Goal: Contribute content: Contribute content

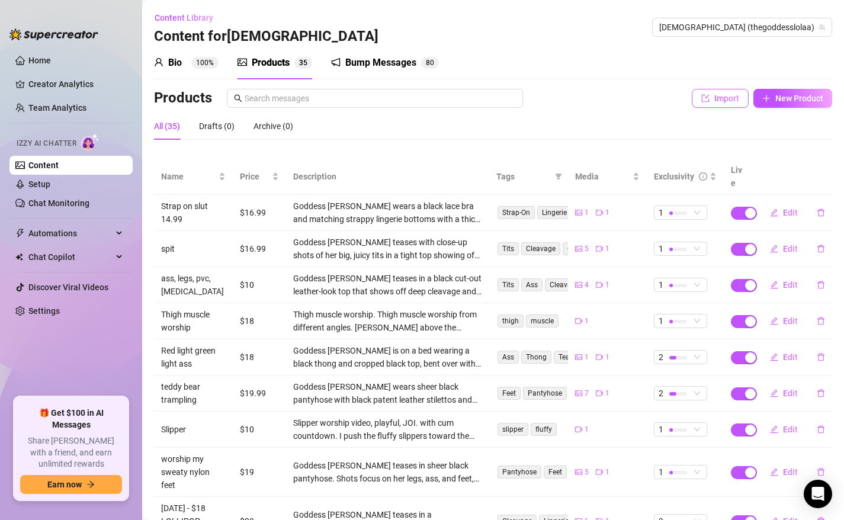
click at [713, 95] on button "Import" at bounding box center [720, 98] width 57 height 19
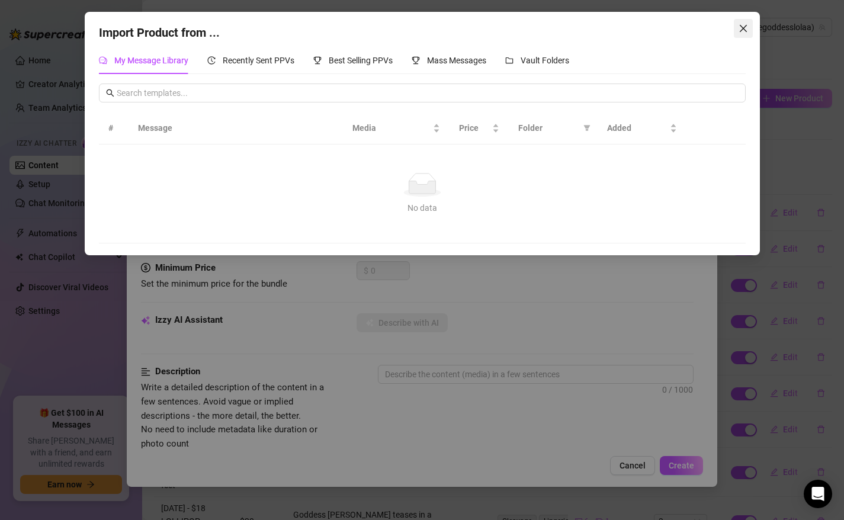
click at [745, 25] on icon "close" at bounding box center [743, 28] width 9 height 9
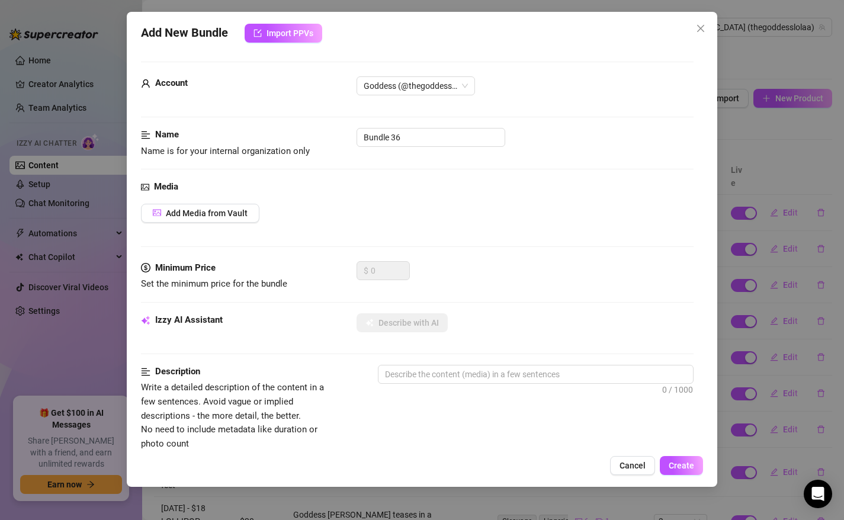
click at [722, 35] on div "Add New Bundle Import PPVs Account Goddess (@thegoddesslolaa) Name Name is for …" at bounding box center [422, 260] width 844 height 520
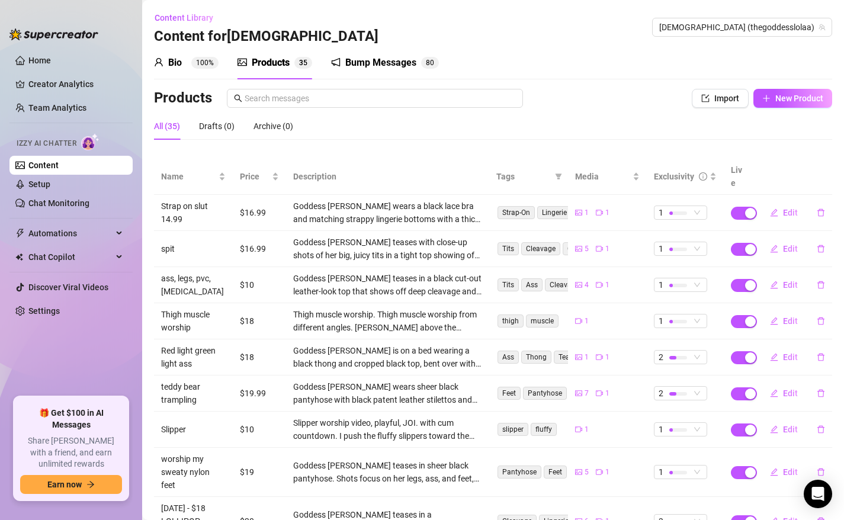
click at [257, 63] on div "Products" at bounding box center [271, 63] width 38 height 14
click at [687, 98] on div "Products Import New Product" at bounding box center [493, 98] width 679 height 19
click at [713, 103] on button "Import" at bounding box center [720, 98] width 57 height 19
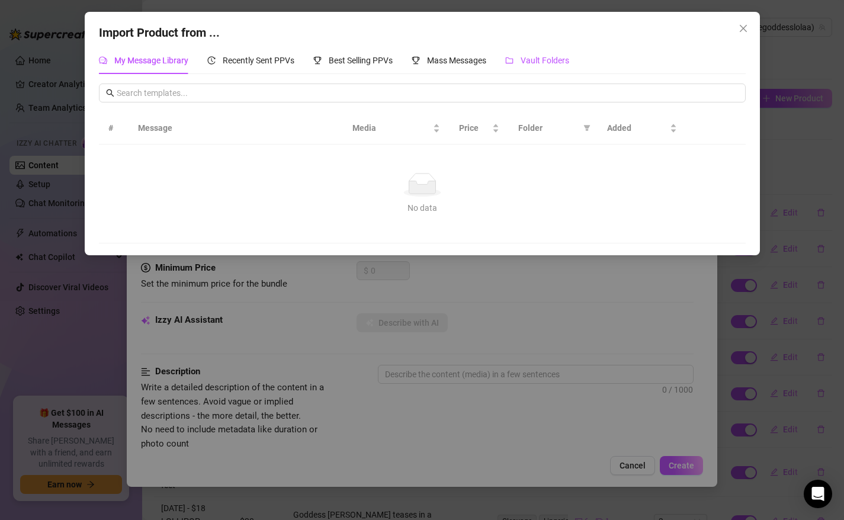
click at [528, 66] on div "Vault Folders" at bounding box center [537, 60] width 64 height 13
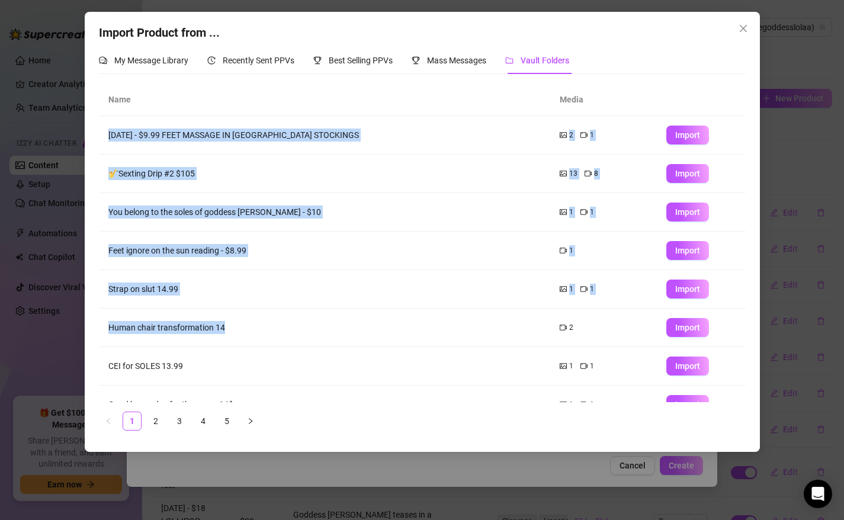
scroll to position [99, 0]
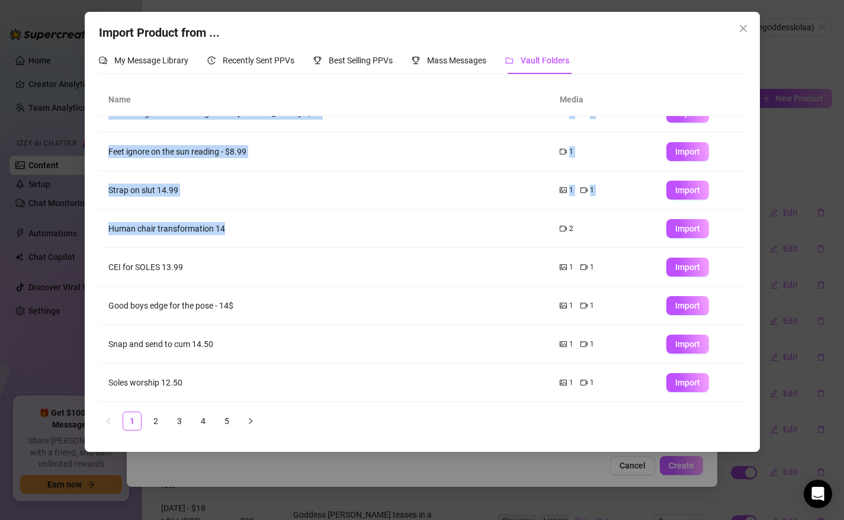
drag, startPoint x: 264, startPoint y: 341, endPoint x: 276, endPoint y: 437, distance: 97.4
click at [276, 438] on div "Name Media [DATE] - $9.99 FEET MASSAGE IN [GEOGRAPHIC_DATA] STOCKINGS 2 1 Impor…" at bounding box center [422, 262] width 647 height 357
click at [208, 418] on link "4" at bounding box center [203, 421] width 18 height 18
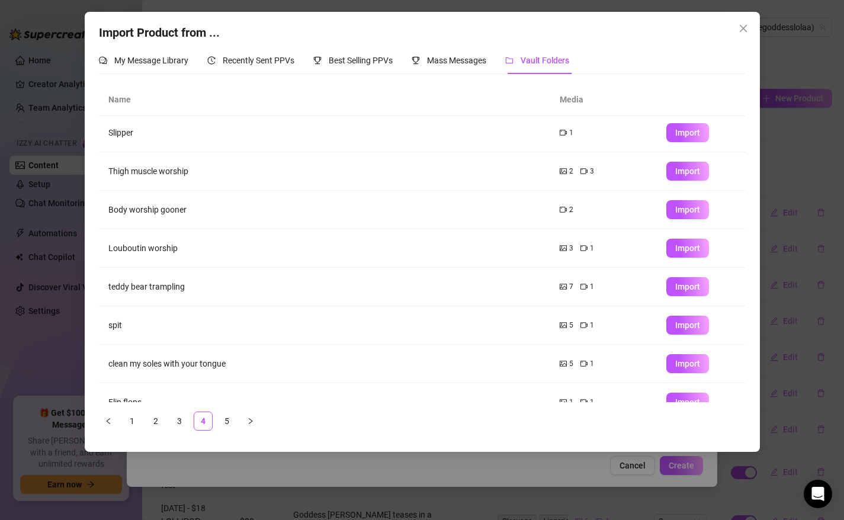
scroll to position [0, 0]
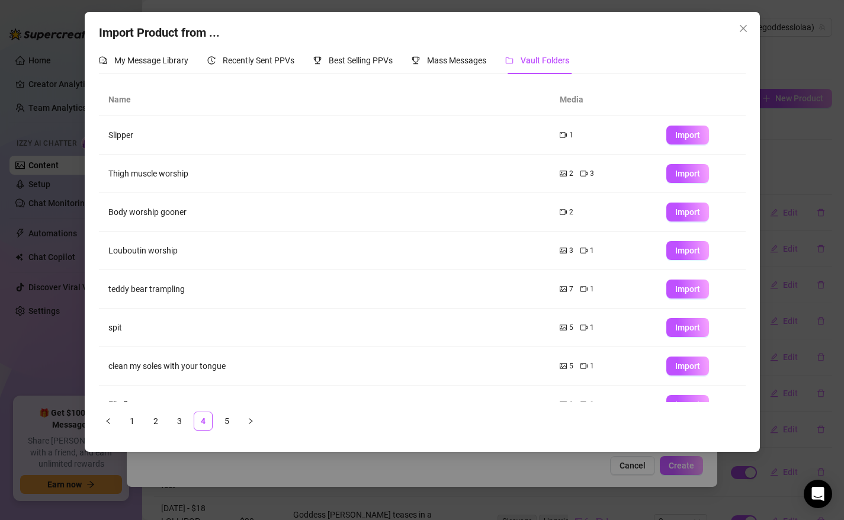
click at [316, 306] on td "teddy bear trampling" at bounding box center [325, 289] width 452 height 39
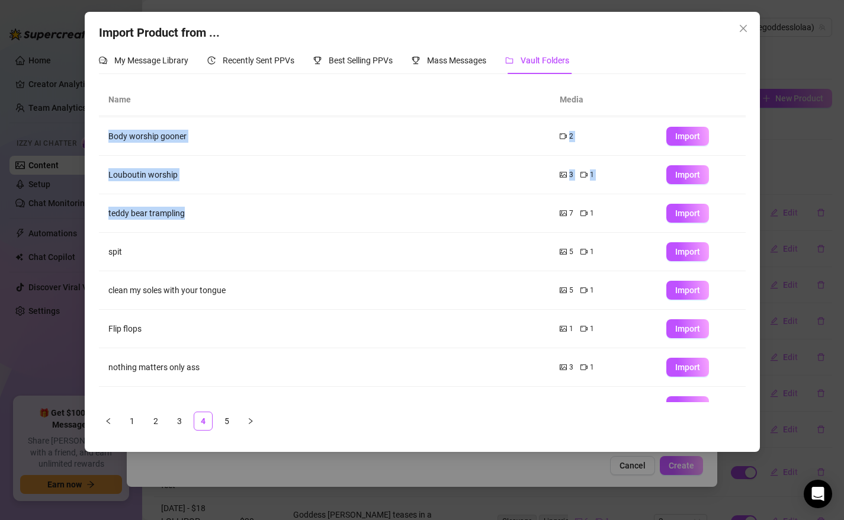
scroll to position [99, 0]
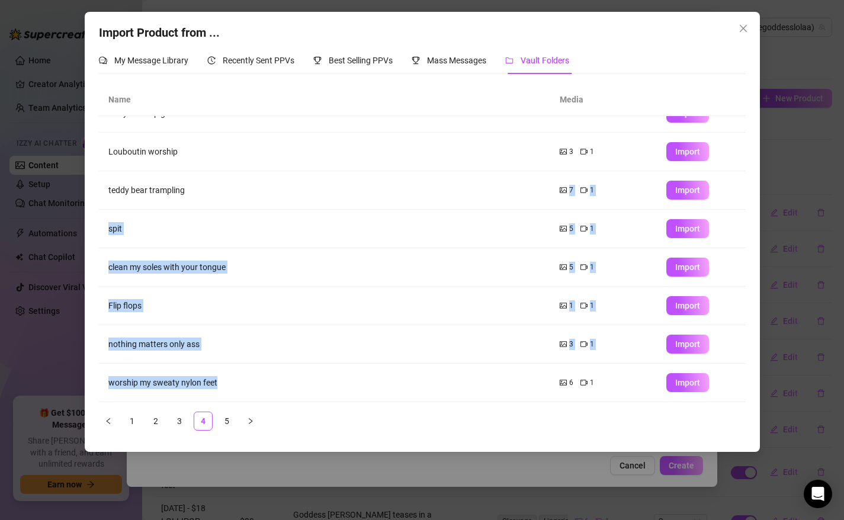
drag, startPoint x: 316, startPoint y: 306, endPoint x: 289, endPoint y: 393, distance: 91.5
click at [290, 395] on tbody "Slipper 1 Import Thigh muscle worship 2 3 Import Body worship gooner 2 Import L…" at bounding box center [422, 209] width 647 height 385
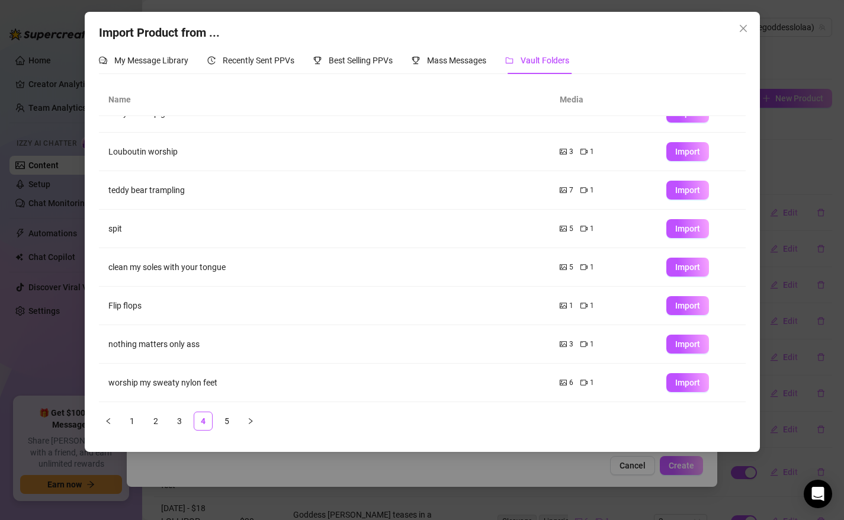
click at [417, 416] on ul "1 2 3 4 5" at bounding box center [422, 421] width 647 height 19
click at [231, 425] on link "5" at bounding box center [227, 421] width 18 height 18
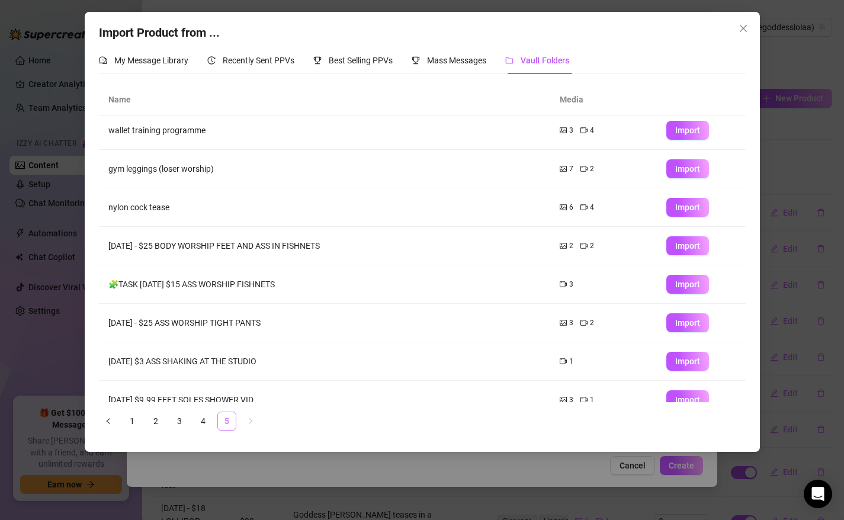
scroll to position [0, 0]
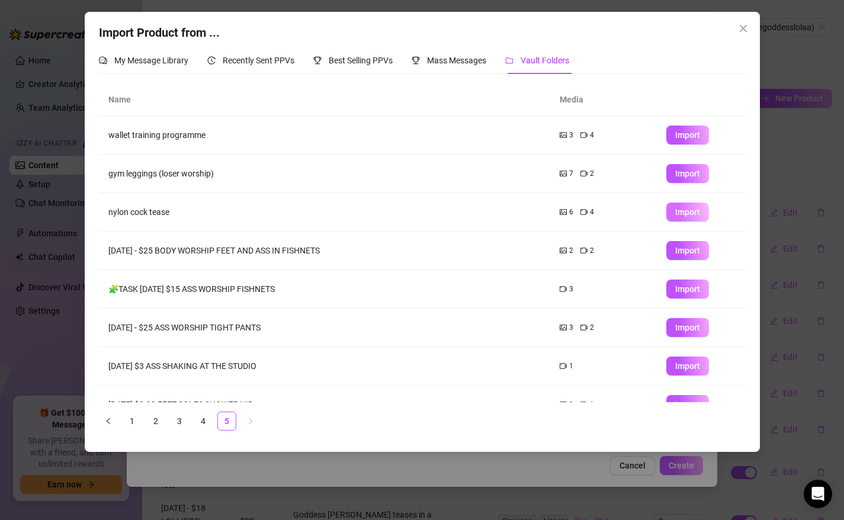
click at [682, 213] on span "Import" at bounding box center [688, 211] width 25 height 9
type textarea "Type your message here..."
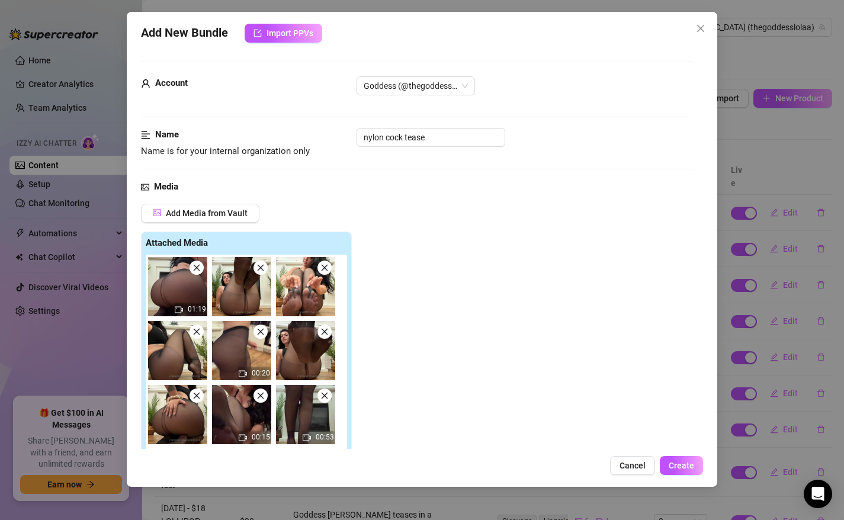
click at [416, 337] on div "Add Media from Vault Attached Media 01:19 00:20 00:15 00:53 Tag Collaborators @…" at bounding box center [417, 369] width 553 height 330
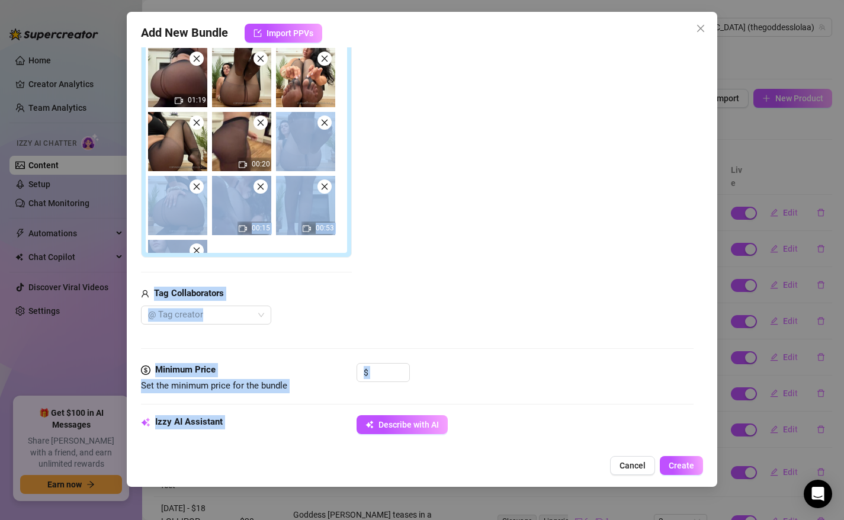
scroll to position [753, 0]
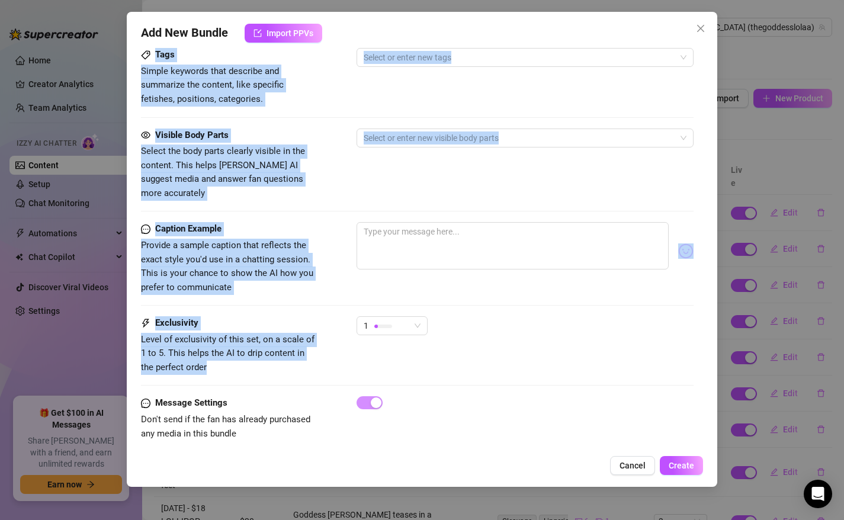
drag, startPoint x: 416, startPoint y: 337, endPoint x: 408, endPoint y: 343, distance: 9.4
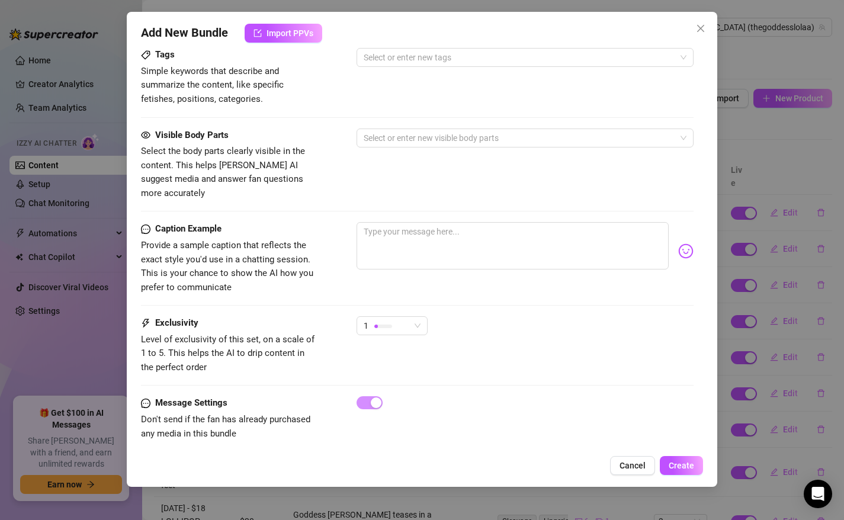
click at [505, 171] on div "Visible Body Parts Select the body parts clearly visible in the content. This h…" at bounding box center [417, 165] width 553 height 72
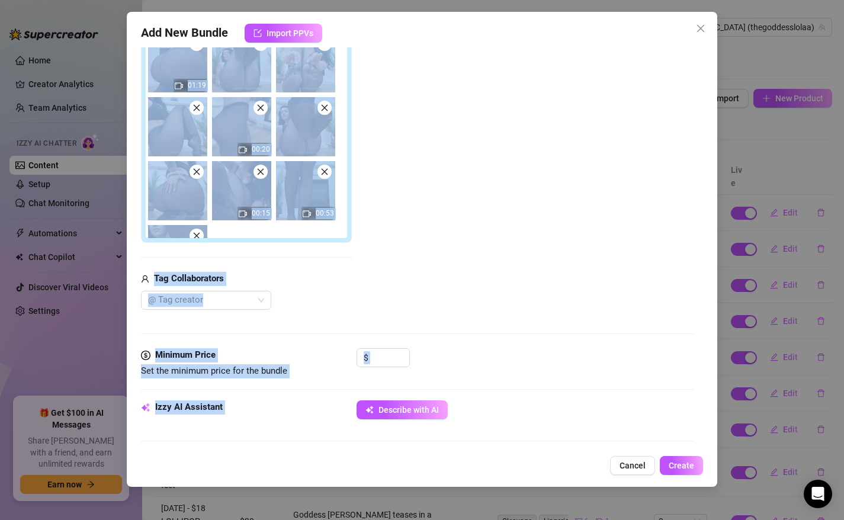
scroll to position [185, 0]
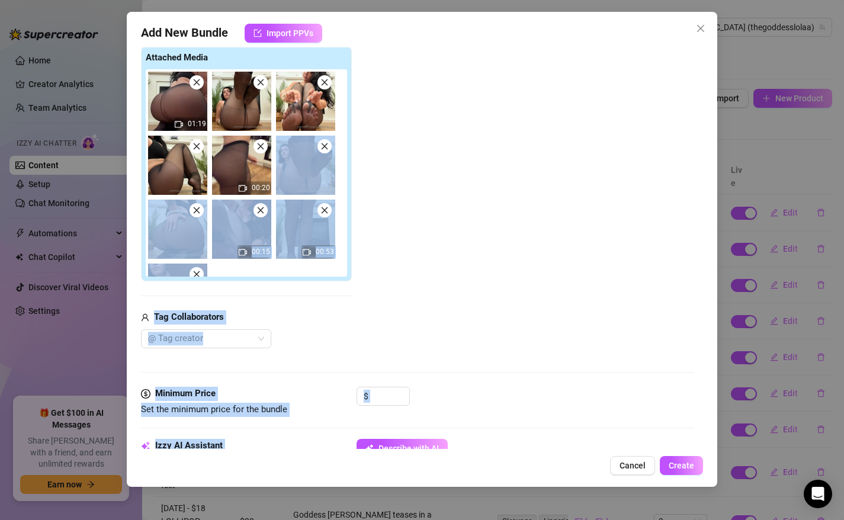
drag, startPoint x: 505, startPoint y: 171, endPoint x: 469, endPoint y: 152, distance: 41.1
click at [469, 155] on form "Account Goddess (@thegoddesslolaa) Name Name is for your internal organization …" at bounding box center [417, 453] width 553 height 1154
click at [469, 152] on div "Add Media from Vault Attached Media 01:19 00:20 00:15 00:53 Tag Collaborators @…" at bounding box center [417, 183] width 553 height 330
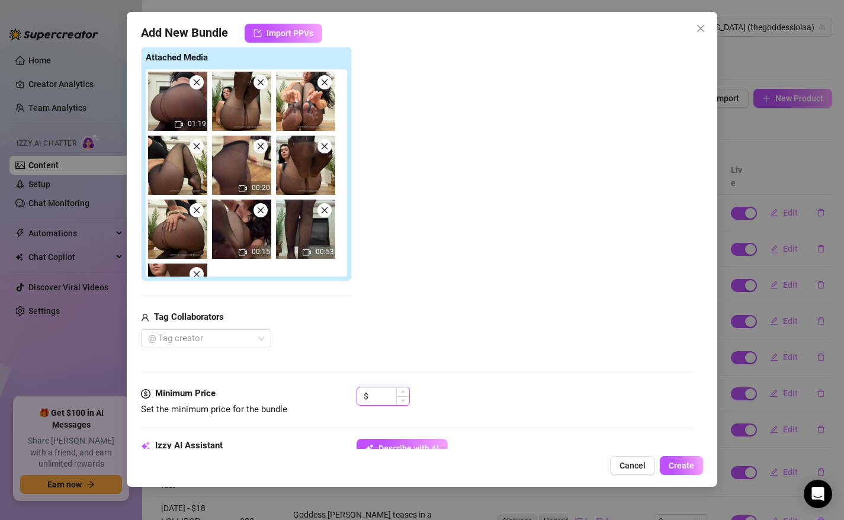
click at [386, 394] on input at bounding box center [390, 397] width 39 height 18
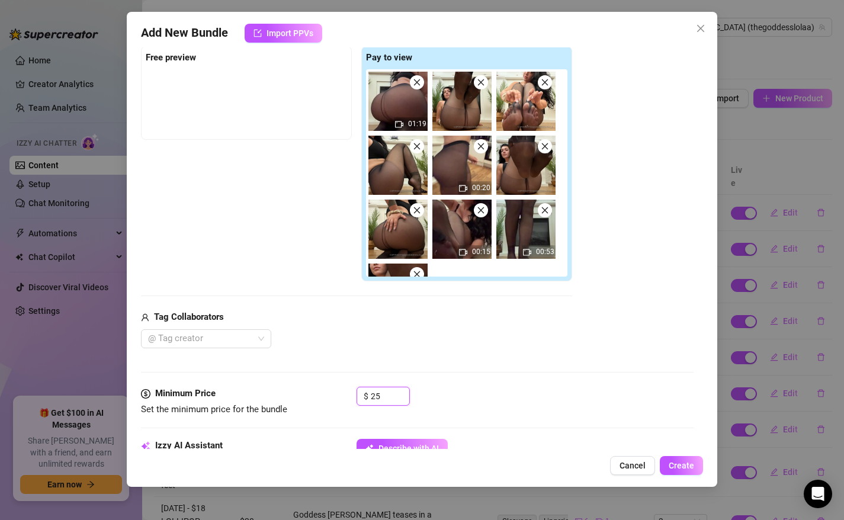
type input "25"
click at [512, 335] on div "@ Tag creator" at bounding box center [356, 338] width 431 height 19
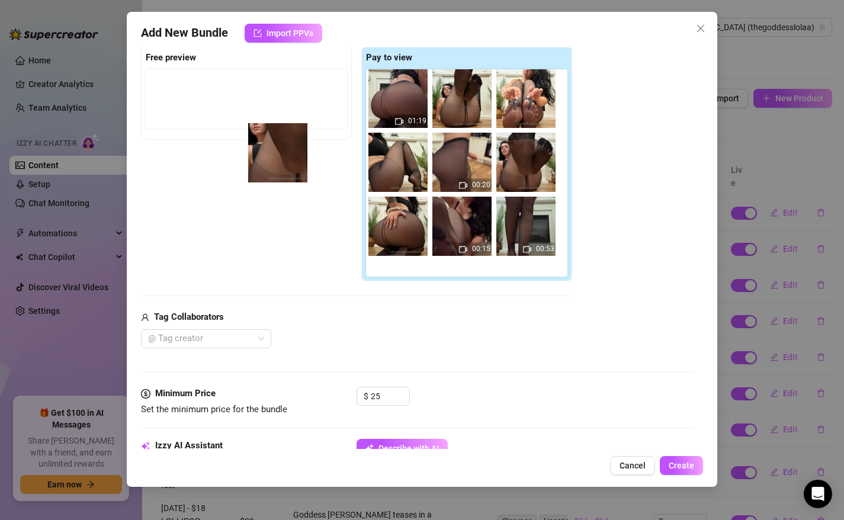
drag, startPoint x: 390, startPoint y: 270, endPoint x: 254, endPoint y: 115, distance: 206.2
click at [254, 115] on div "Free preview Pay to view 01:19 00:20 00:15 00:53" at bounding box center [356, 164] width 431 height 236
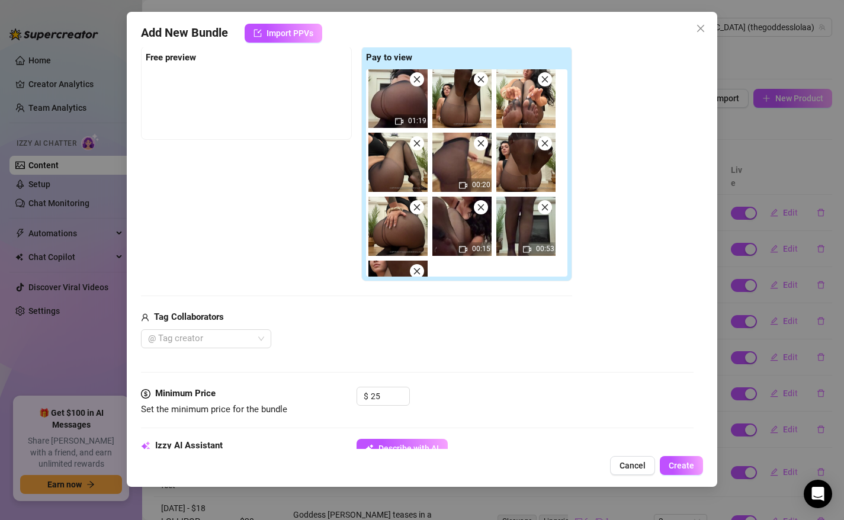
scroll to position [4, 0]
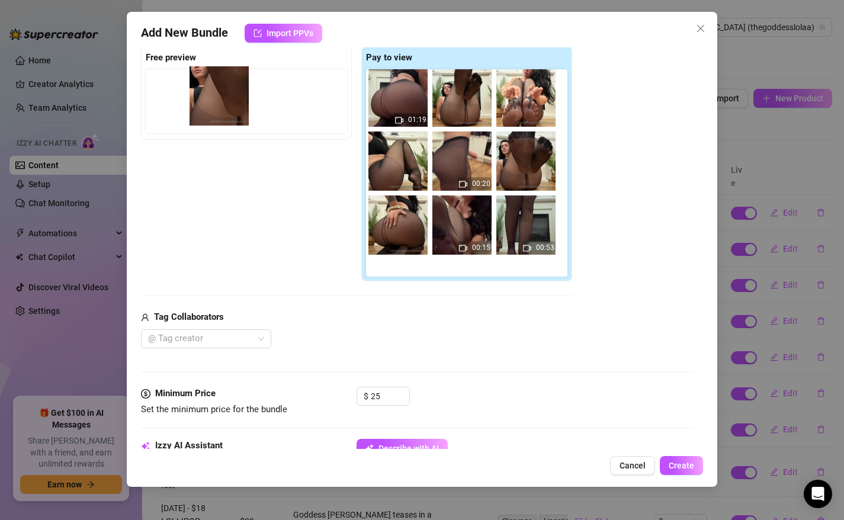
drag, startPoint x: 396, startPoint y: 265, endPoint x: 213, endPoint y: 69, distance: 267.9
click at [213, 69] on div "Free preview Pay to view 01:19 00:20 00:15 00:53" at bounding box center [356, 164] width 431 height 236
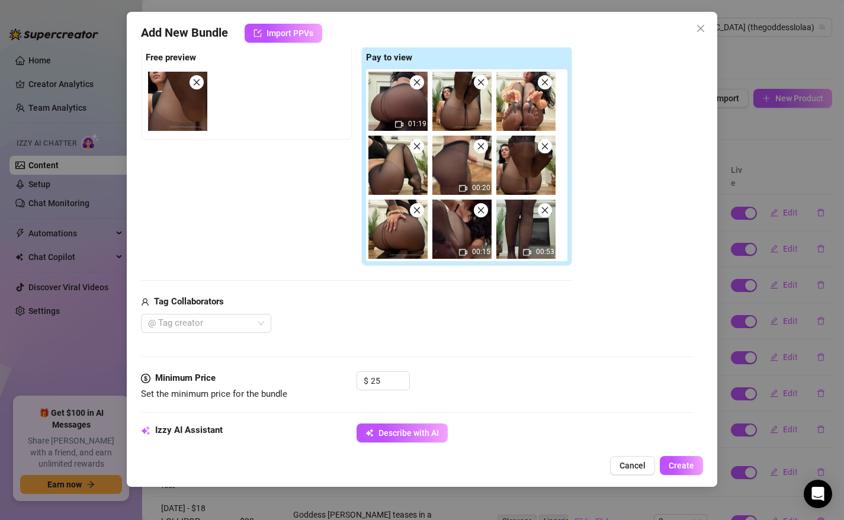
scroll to position [0, 0]
click at [459, 333] on div "Media Add Media from Vault Free preview Pay to view 01:19 00:20 00:15 00:53 Tag…" at bounding box center [417, 183] width 553 height 377
drag, startPoint x: 459, startPoint y: 333, endPoint x: 463, endPoint y: 328, distance: 7.1
click at [459, 333] on div "Media Add Media from Vault Free preview Pay to view 01:19 00:20 00:15 00:53 Tag…" at bounding box center [417, 183] width 553 height 377
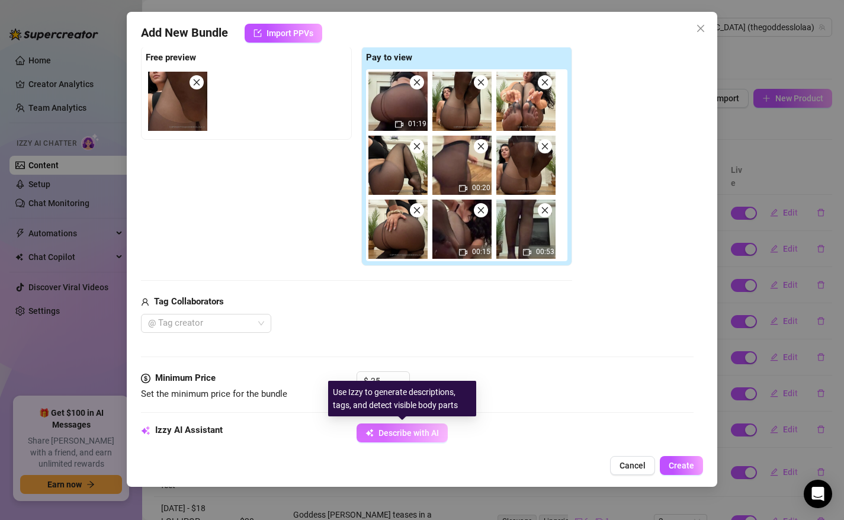
click at [412, 434] on span "Describe with AI" at bounding box center [409, 432] width 60 height 9
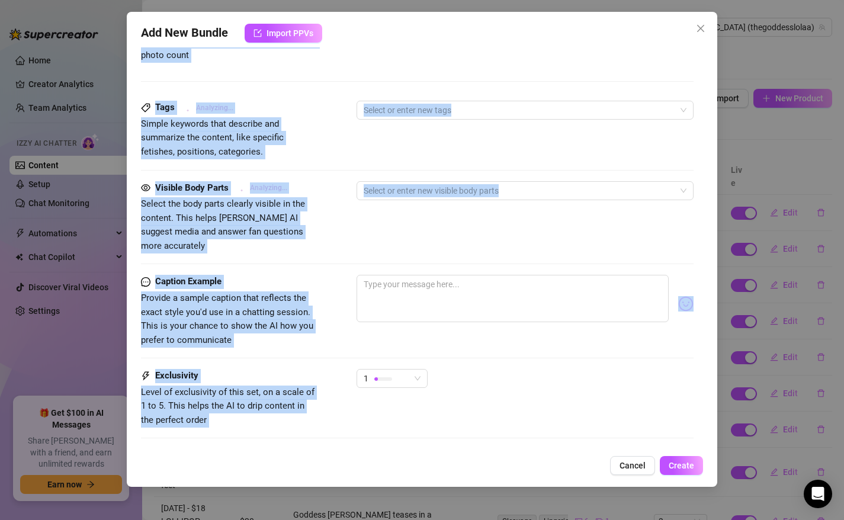
scroll to position [737, 0]
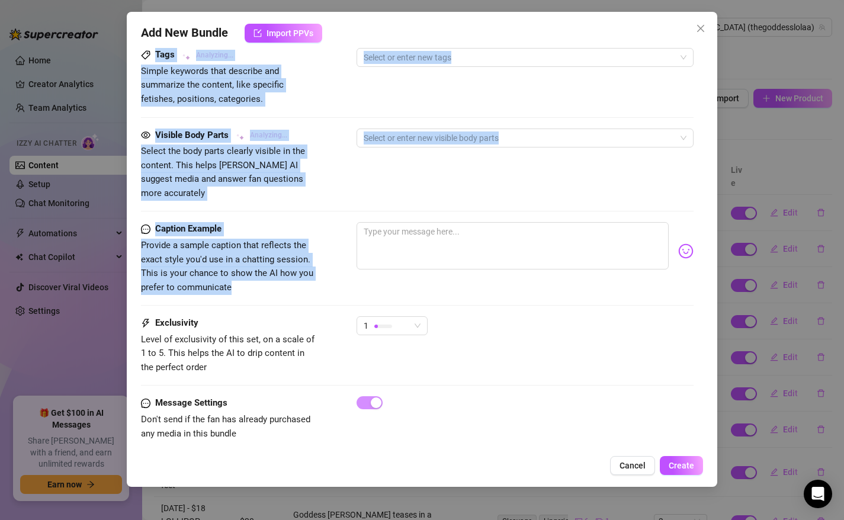
drag, startPoint x: 499, startPoint y: 370, endPoint x: 498, endPoint y: 264, distance: 106.1
click at [494, 188] on div "Visible Body Parts Analyzing... Select the body parts clearly visible in the co…" at bounding box center [417, 176] width 553 height 94
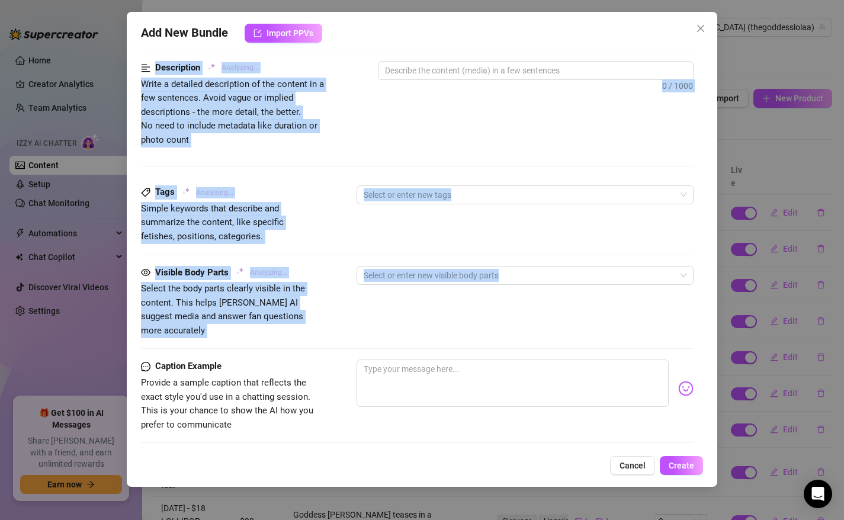
scroll to position [500, 0]
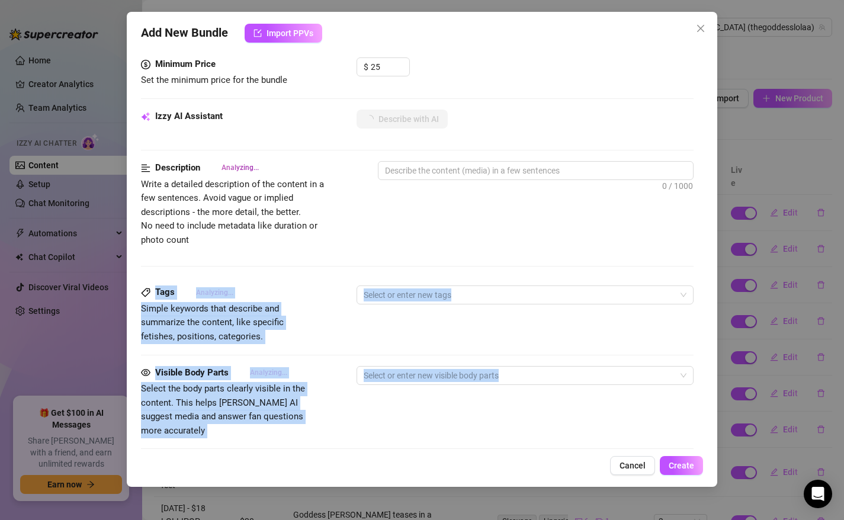
drag, startPoint x: 494, startPoint y: 190, endPoint x: 477, endPoint y: 238, distance: 51.0
click at [477, 238] on form "Account Goddess (@thegoddesslolaa) Name Name is for your internal organization …" at bounding box center [417, 131] width 553 height 1138
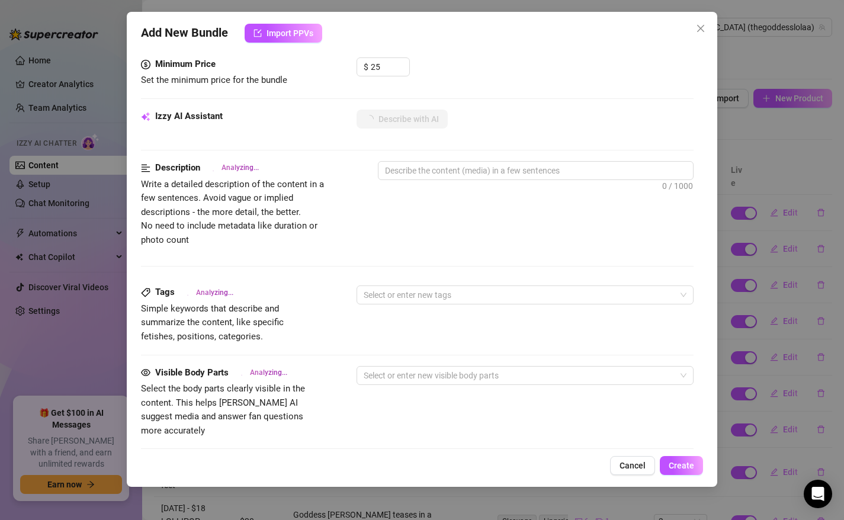
click at [477, 238] on div "Description Analyzing... Write a detailed description of the content in a few s…" at bounding box center [417, 204] width 553 height 86
type textarea "[DEMOGRAPHIC_DATA]"
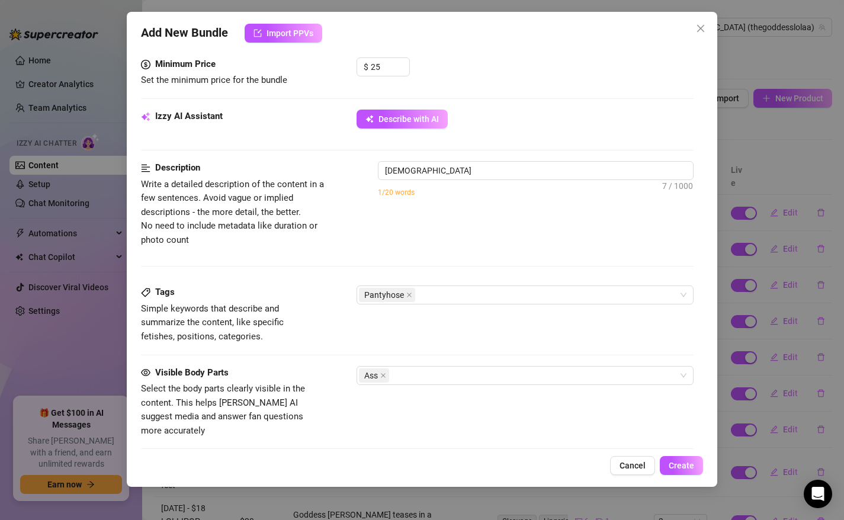
type textarea "Goddess [PERSON_NAME]"
type textarea "Goddess [PERSON_NAME] teases"
type textarea "Goddess [PERSON_NAME] teases in"
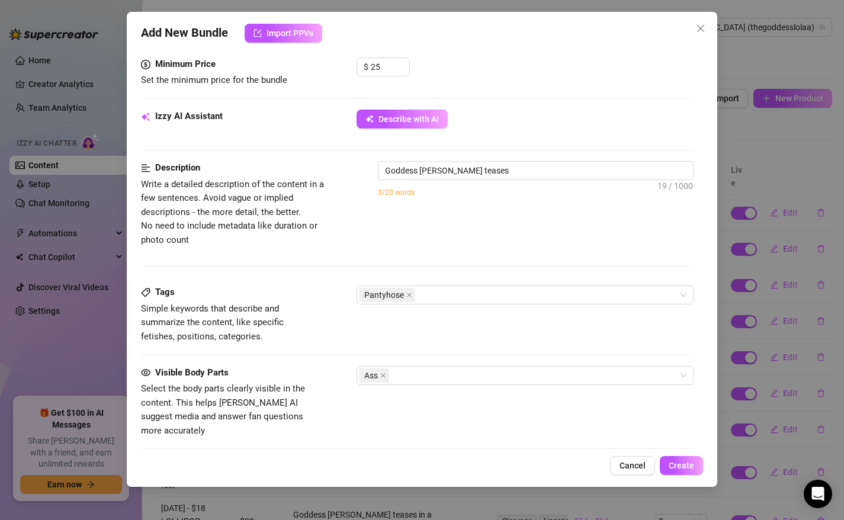
type textarea "Goddess [PERSON_NAME] teases in"
type textarea "Goddess [PERSON_NAME] teases in sheer"
type textarea "Goddess [PERSON_NAME] teases in sheer black"
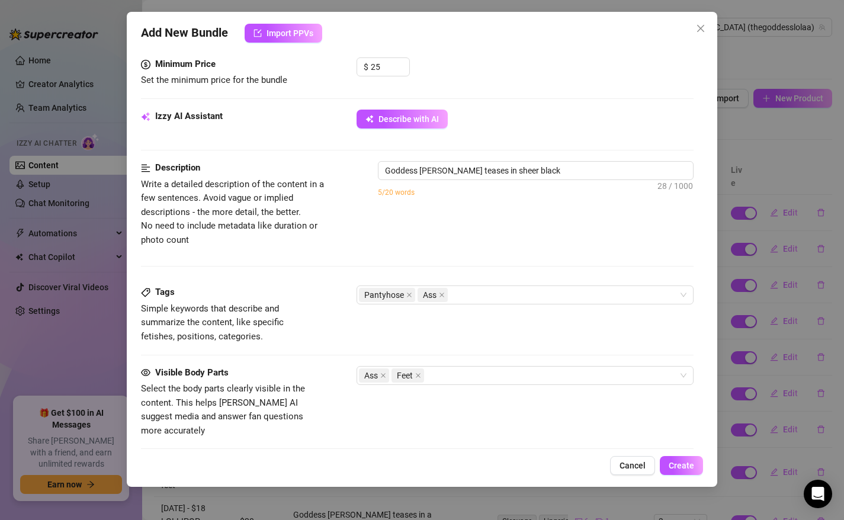
type textarea "Goddess [PERSON_NAME] teases in sheer black pantyhose"
type textarea "Goddess [PERSON_NAME] teases in sheer black pantyhose and"
type textarea "Goddess [PERSON_NAME] teases in sheer black pantyhose and a"
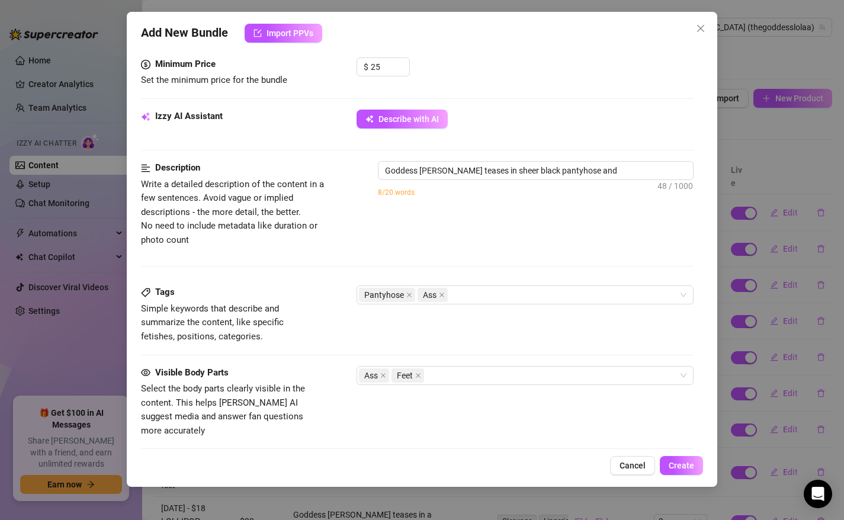
type textarea "Goddess [PERSON_NAME] teases in sheer black pantyhose and a"
type textarea "Goddess [PERSON_NAME] teases in sheer black pantyhose and a black"
type textarea "Goddess [PERSON_NAME] teases in sheer black pantyhose and a black crop"
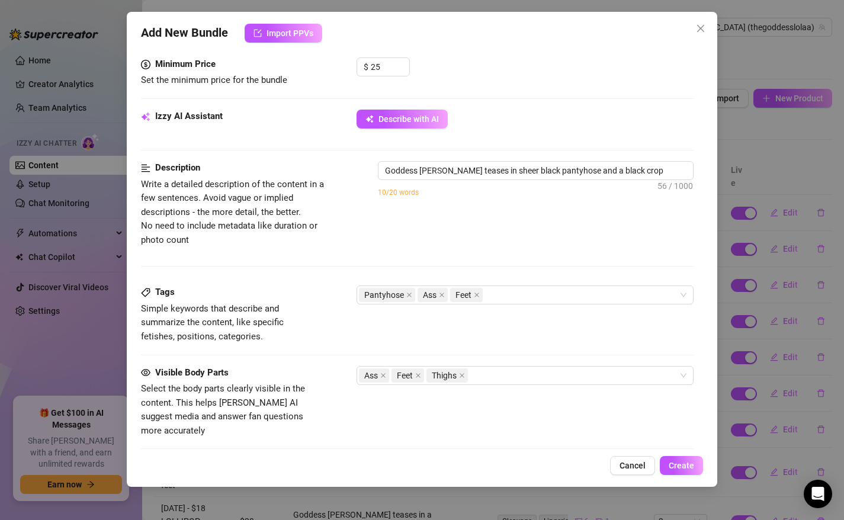
type textarea "Goddess [PERSON_NAME] teases in sheer black pantyhose and a black crop top,"
type textarea "Goddess [PERSON_NAME] teases in sheer black pantyhose and a black crop top, sho…"
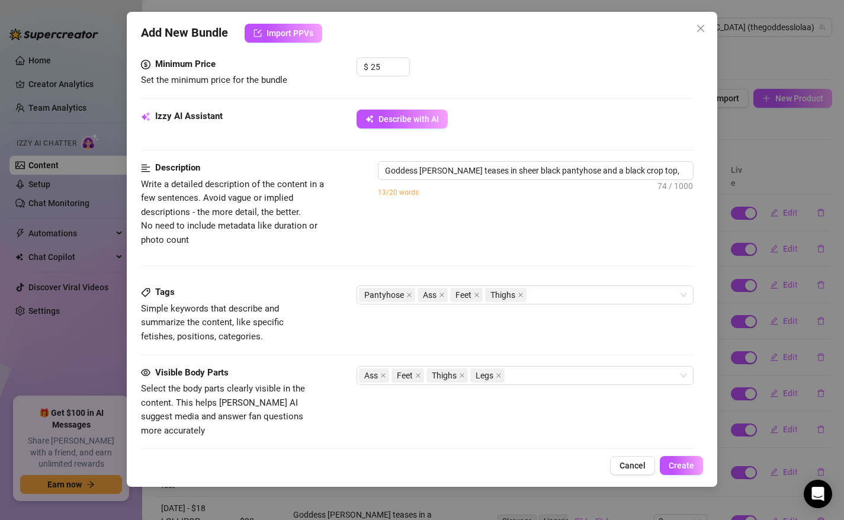
type textarea "Goddess [PERSON_NAME] teases in sheer black pantyhose and a black crop top, sho…"
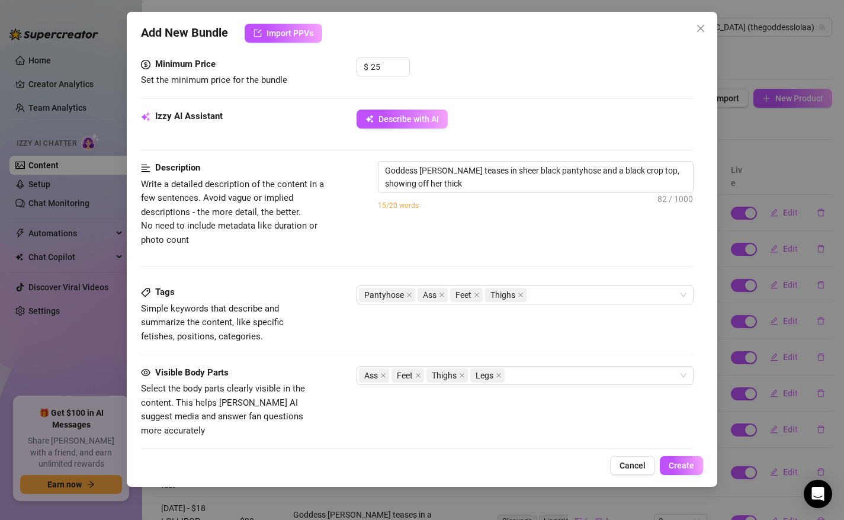
type textarea "Goddess [PERSON_NAME] teases in sheer black pantyhose and a black crop top, sho…"
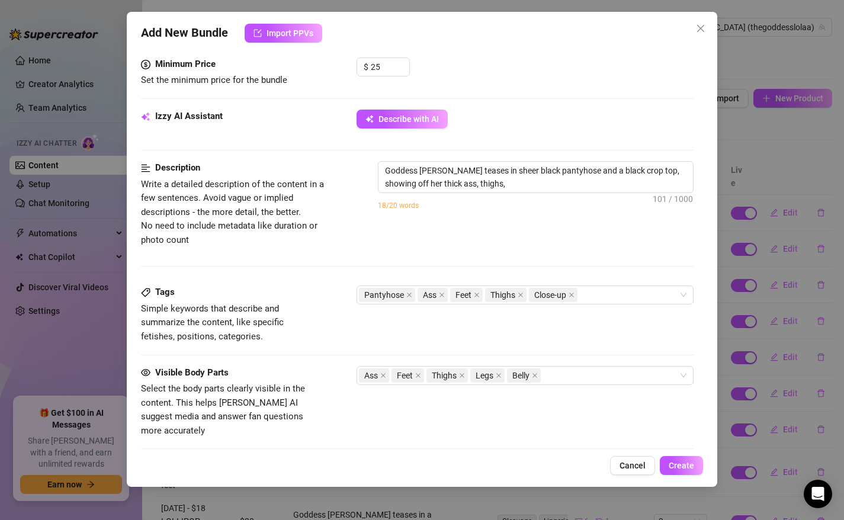
type textarea "Goddess [PERSON_NAME] teases in sheer black pantyhose and a black crop top, sho…"
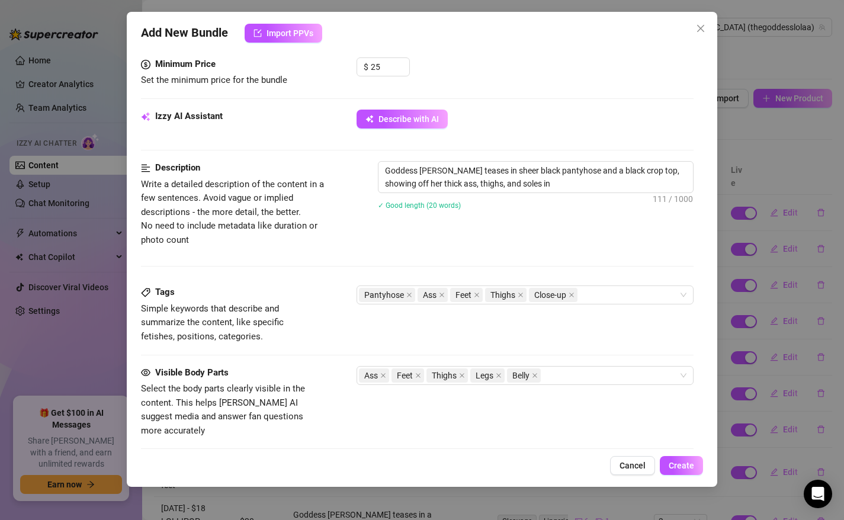
type textarea "Goddess [PERSON_NAME] teases in sheer black pantyhose and a black crop top, sho…"
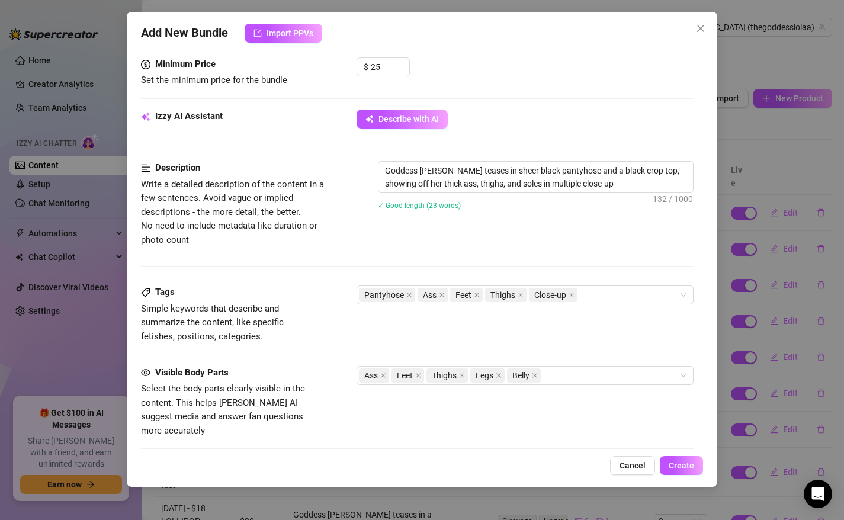
type textarea "Goddess [PERSON_NAME] teases in sheer black pantyhose and a black crop top, sho…"
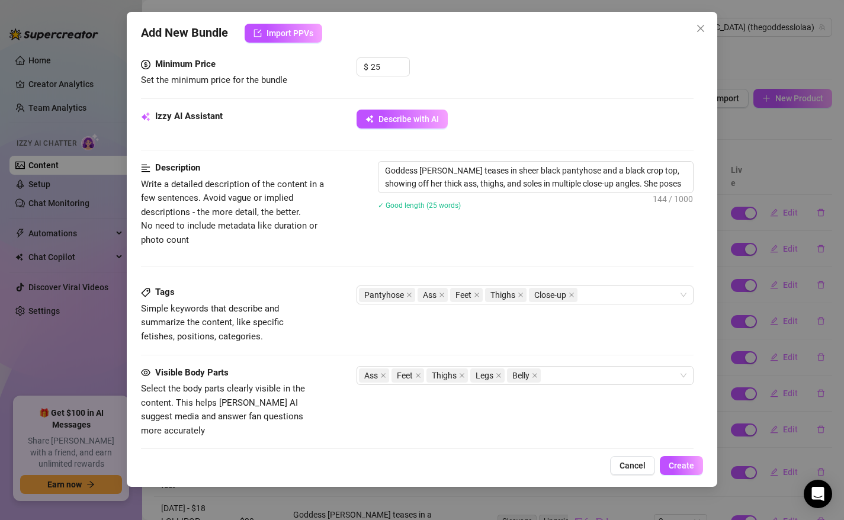
type textarea "Goddess [PERSON_NAME] teases in sheer black pantyhose and a black crop top, sho…"
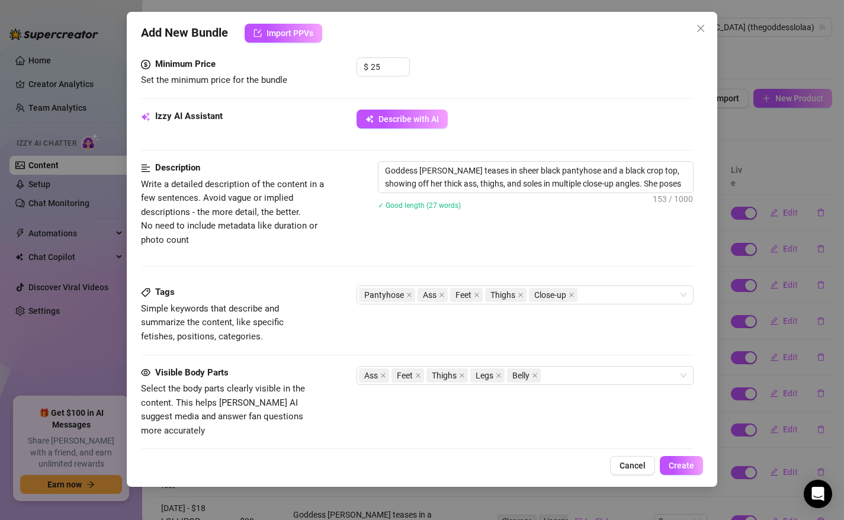
type textarea "Goddess [PERSON_NAME] teases in sheer black pantyhose and a black crop top, sho…"
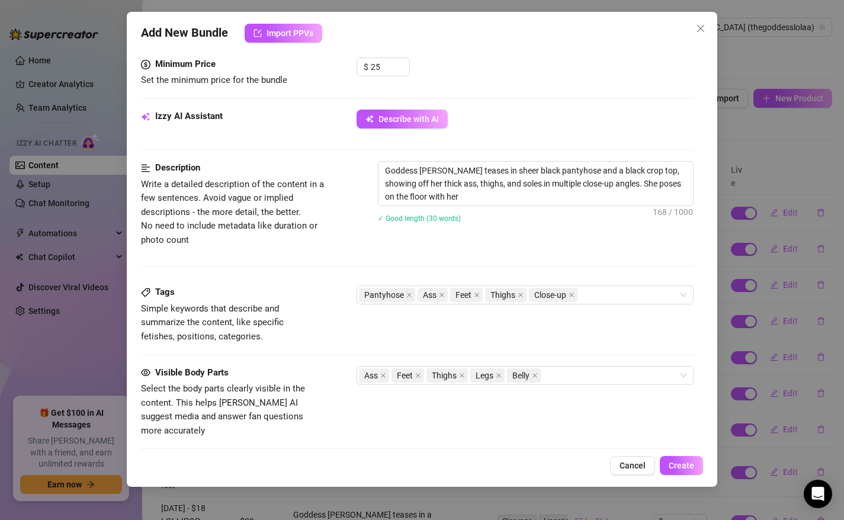
type textarea "Goddess [PERSON_NAME] teases in sheer black pantyhose and a black crop top, sho…"
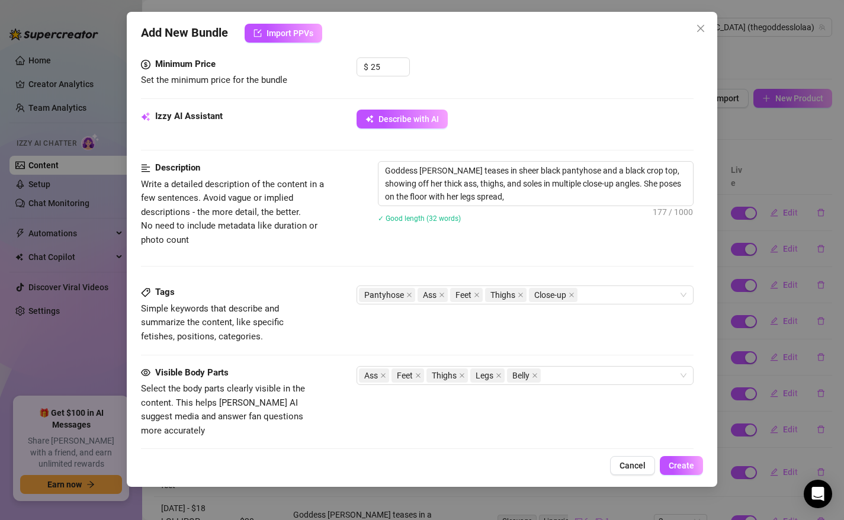
type textarea "Goddess [PERSON_NAME] teases in sheer black pantyhose and a black crop top, sho…"
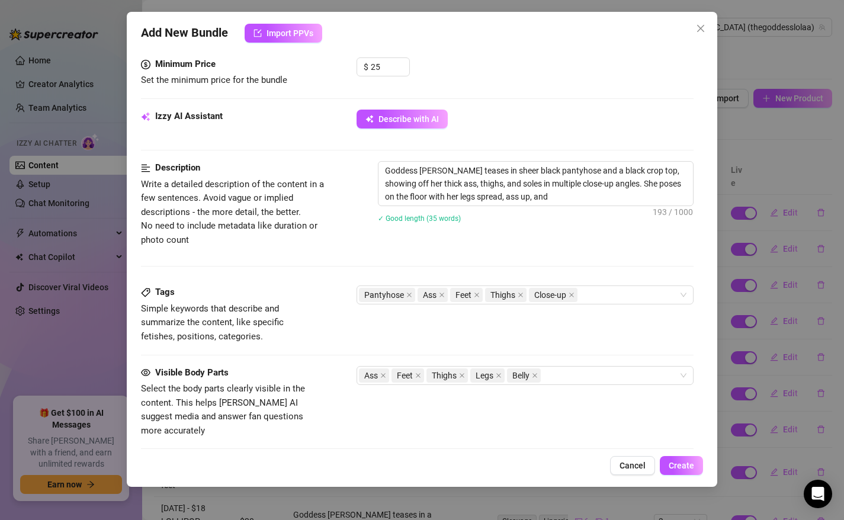
type textarea "Goddess [PERSON_NAME] teases in sheer black pantyhose and a black crop top, sho…"
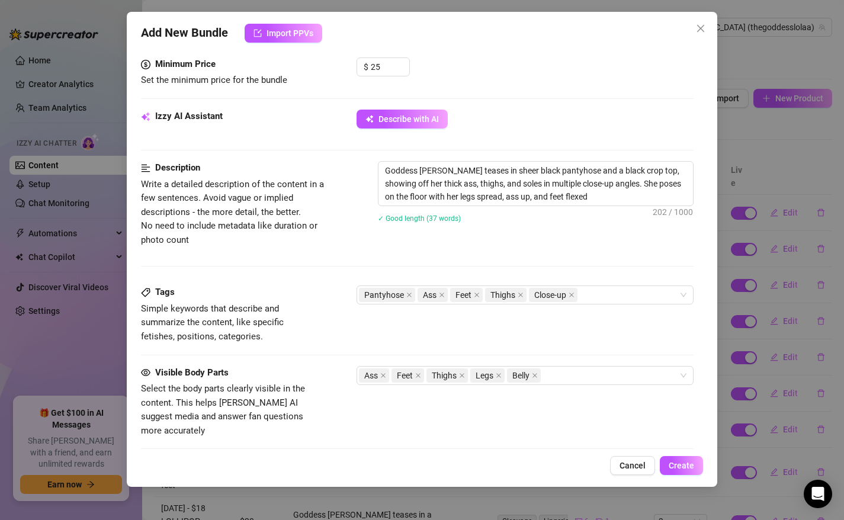
type textarea "Goddess [PERSON_NAME] teases in sheer black pantyhose and a black crop top, sho…"
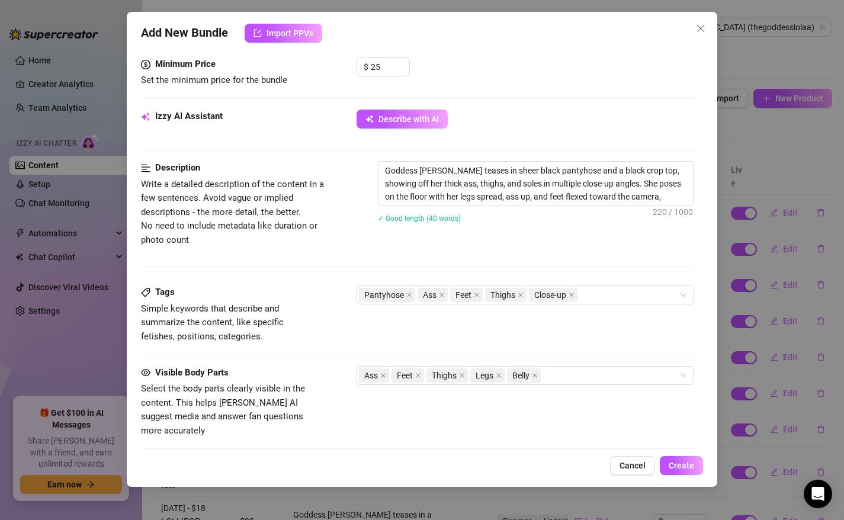
type textarea "Goddess [PERSON_NAME] teases in sheer black pantyhose and a black crop top, sho…"
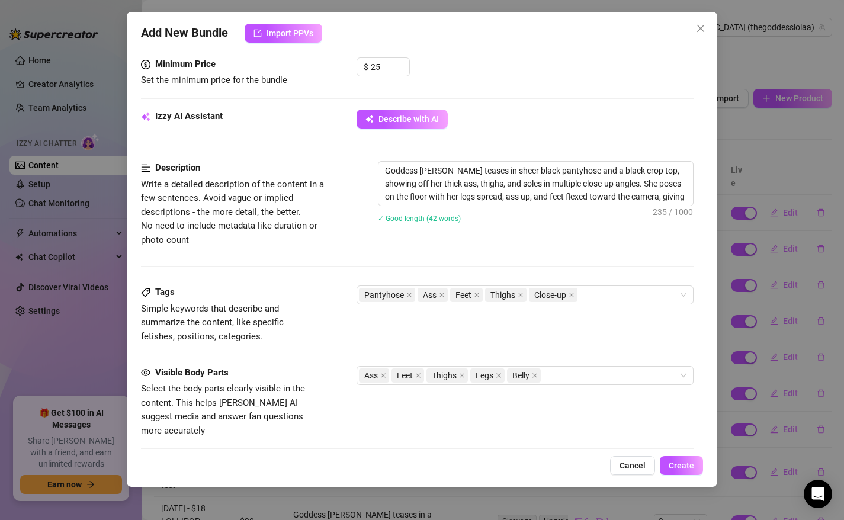
type textarea "Goddess [PERSON_NAME] teases in sheer black pantyhose and a black crop top, sho…"
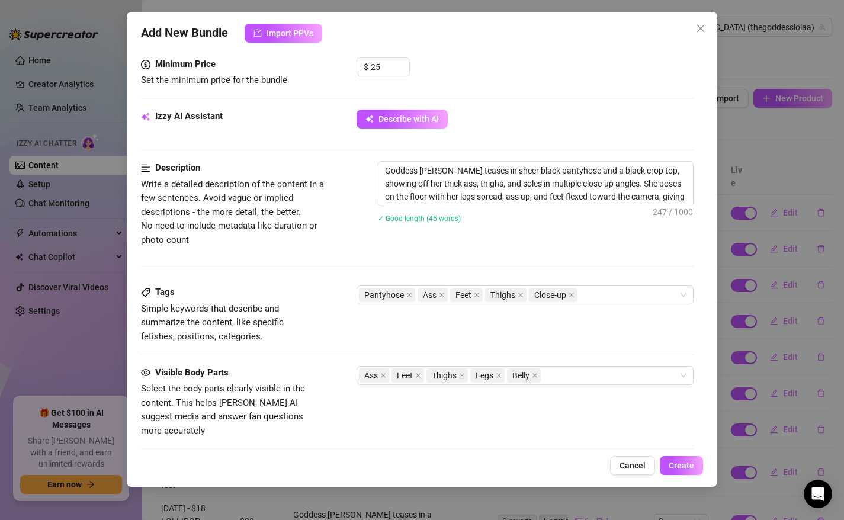
type textarea "Goddess [PERSON_NAME] teases in sheer black pantyhose and a black crop top, sho…"
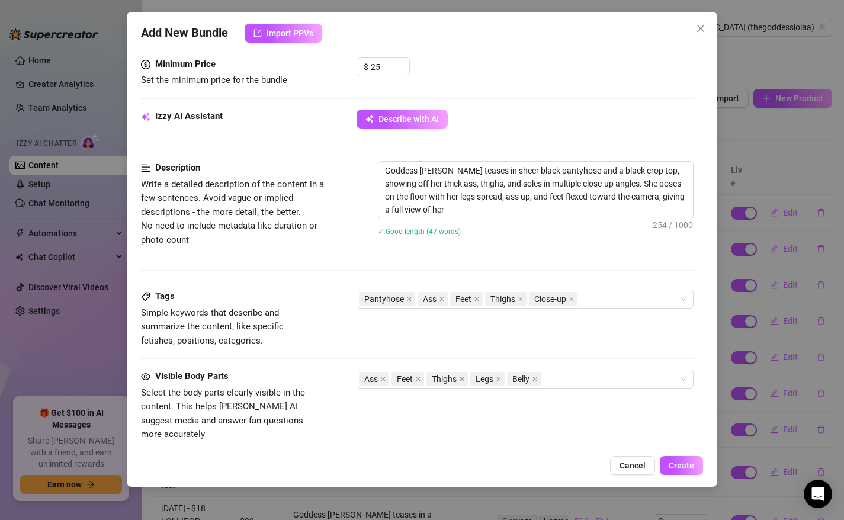
type textarea "Goddess [PERSON_NAME] teases in sheer black pantyhose and a black crop top, sho…"
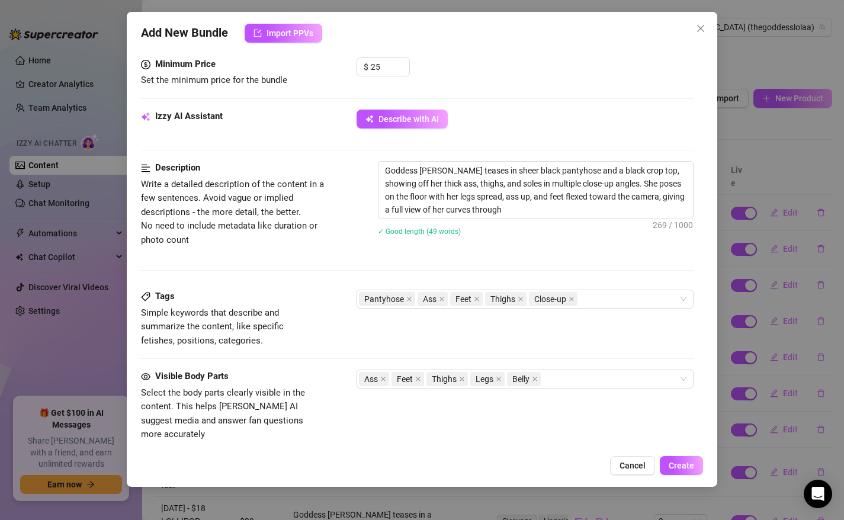
type textarea "Goddess [PERSON_NAME] teases in sheer black pantyhose and a black crop top, sho…"
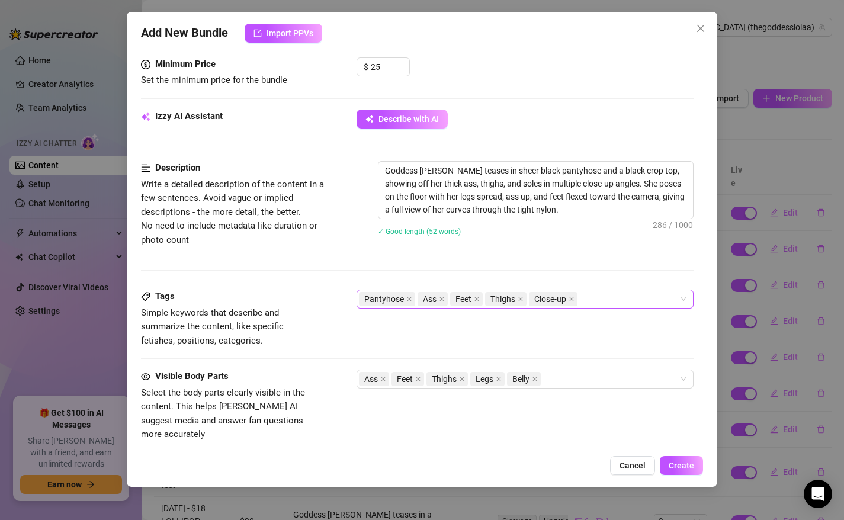
type textarea "Goddess [PERSON_NAME] teases in sheer black pantyhose and a black crop top, sho…"
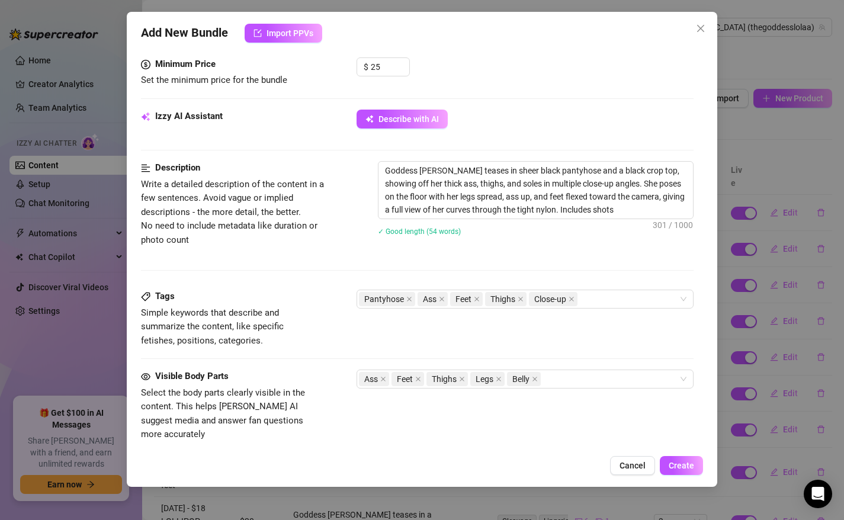
type textarea "Goddess [PERSON_NAME] teases in sheer black pantyhose and a black crop top, sho…"
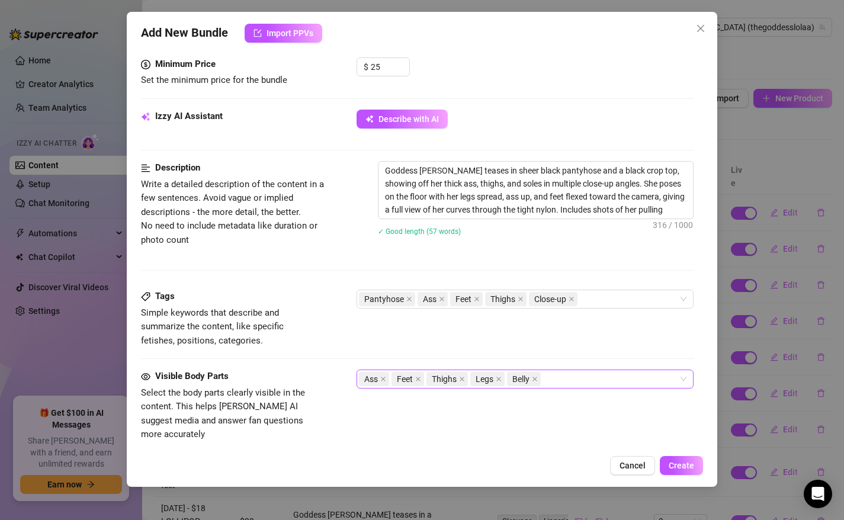
type textarea "Goddess [PERSON_NAME] teases in sheer black pantyhose and a black crop top, sho…"
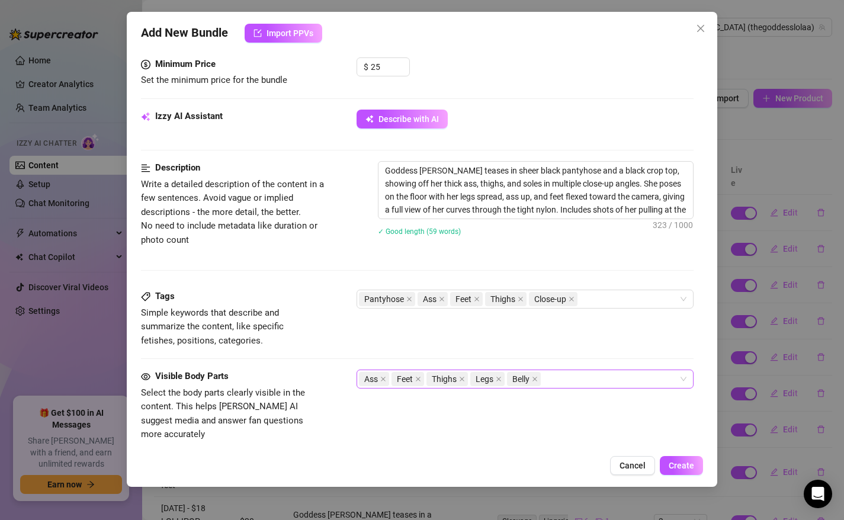
type textarea "Goddess [PERSON_NAME] teases in sheer black pantyhose and a black crop top, sho…"
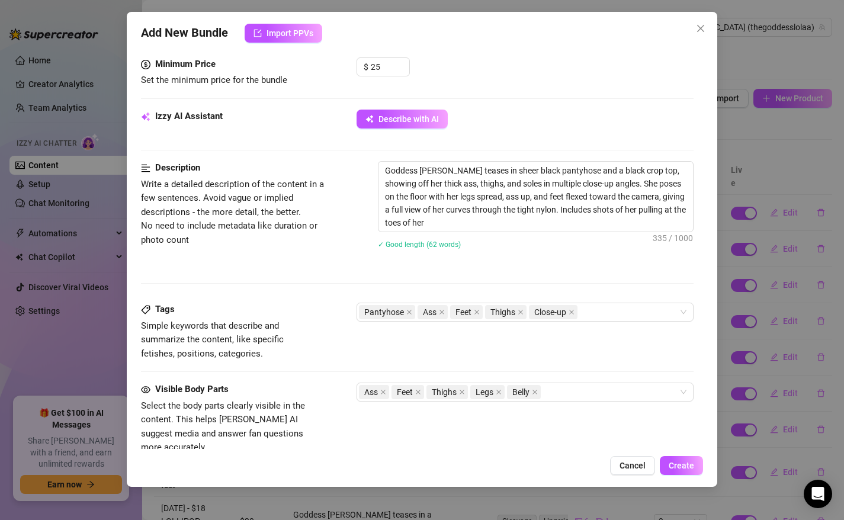
type textarea "Goddess [PERSON_NAME] teases in sheer black pantyhose and a black crop top, sho…"
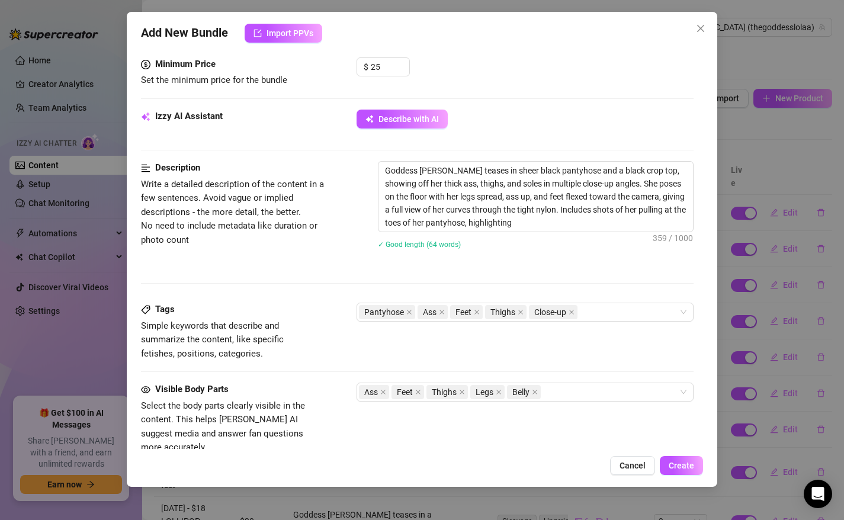
type textarea "Goddess [PERSON_NAME] teases in sheer black pantyhose and a black crop top, sho…"
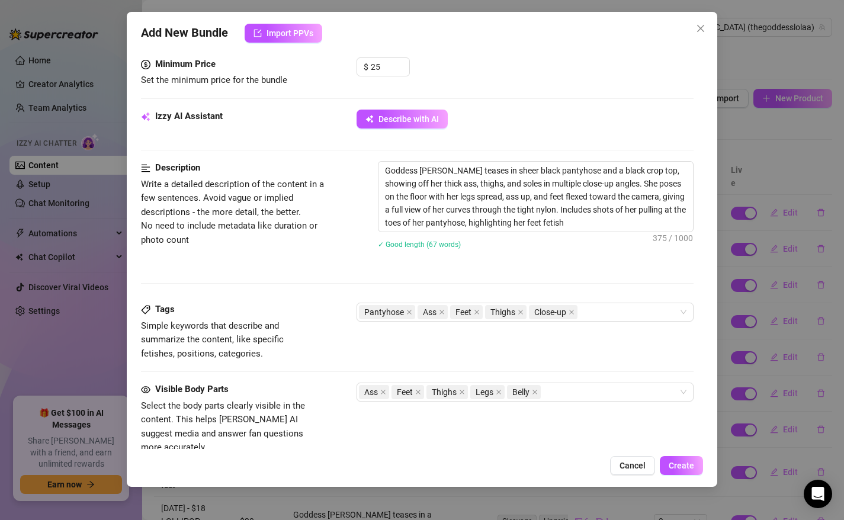
type textarea "Goddess [PERSON_NAME] teases in sheer black pantyhose and a black crop top, sho…"
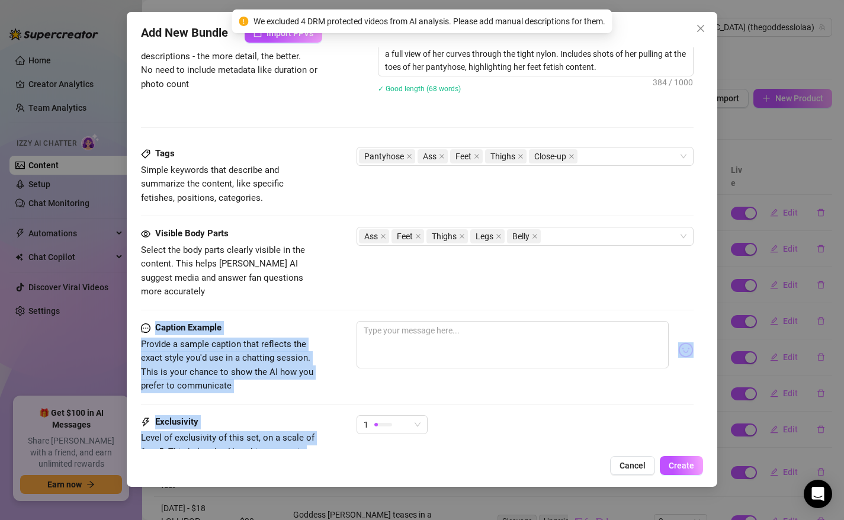
scroll to position [754, 0]
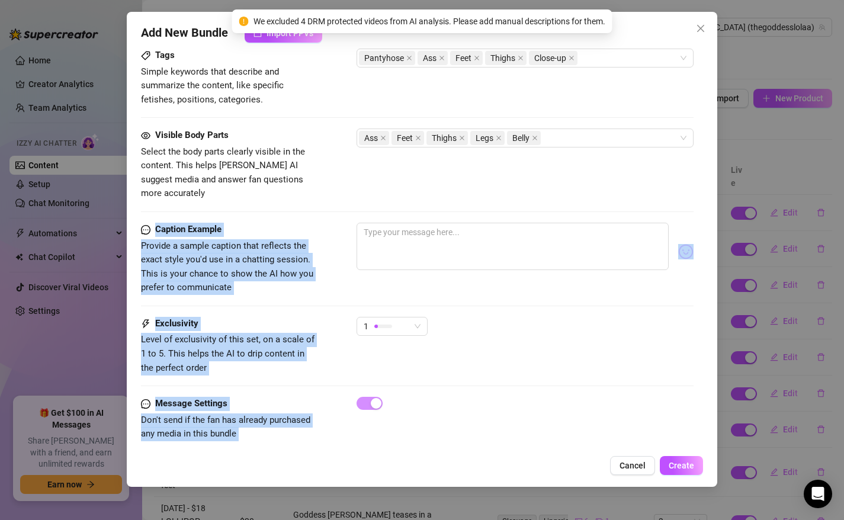
drag, startPoint x: 423, startPoint y: 446, endPoint x: 417, endPoint y: 457, distance: 13.0
click at [418, 461] on div "Add New Bundle Import PPVs Account Goddess (@thegoddesslolaa) Name Name is for …" at bounding box center [422, 249] width 591 height 475
click at [428, 238] on textarea at bounding box center [513, 246] width 313 height 47
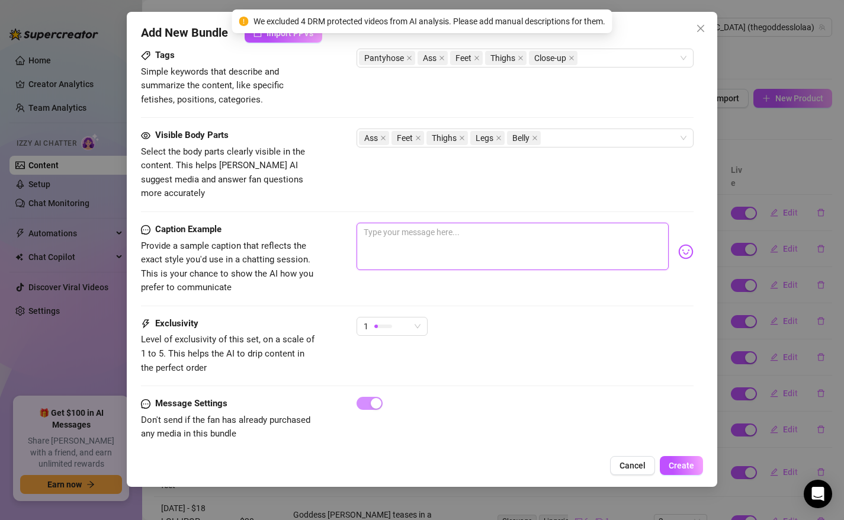
type textarea "T"
type textarea "Te"
type textarea "Tea"
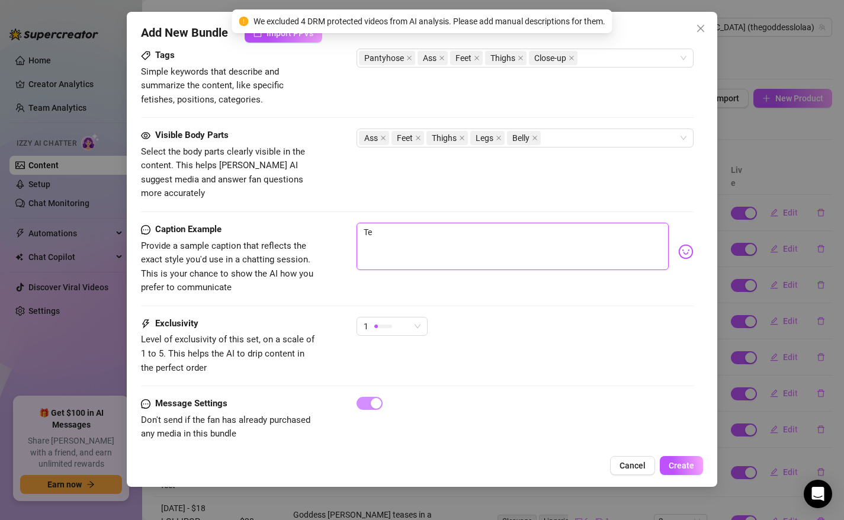
type textarea "Tea"
type textarea "Teas"
type textarea "Teasi"
type textarea "Teasin"
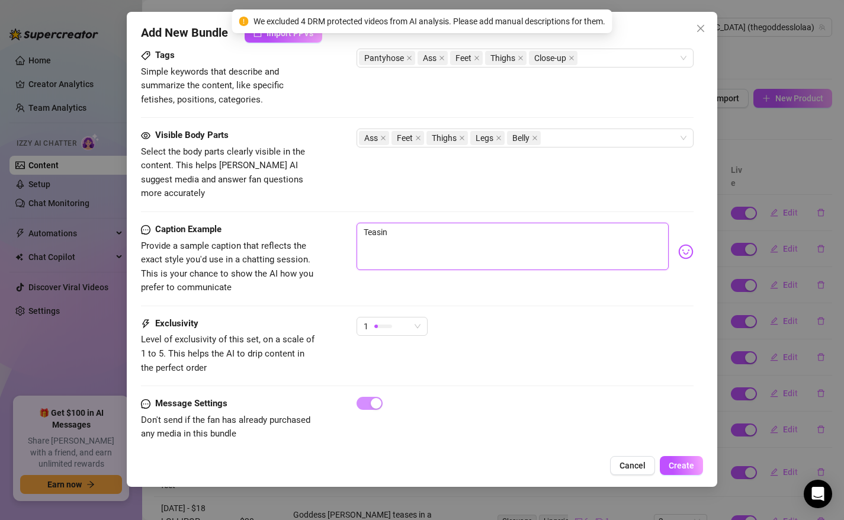
type textarea "Teasing"
type textarea "Teasing y"
type textarea "Teasing yo"
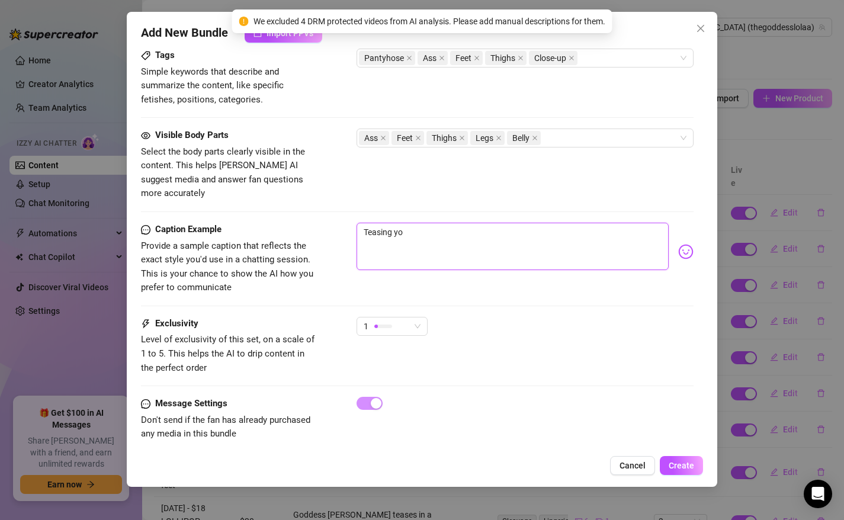
type textarea "Teasing you"
type textarea "Teasing your"
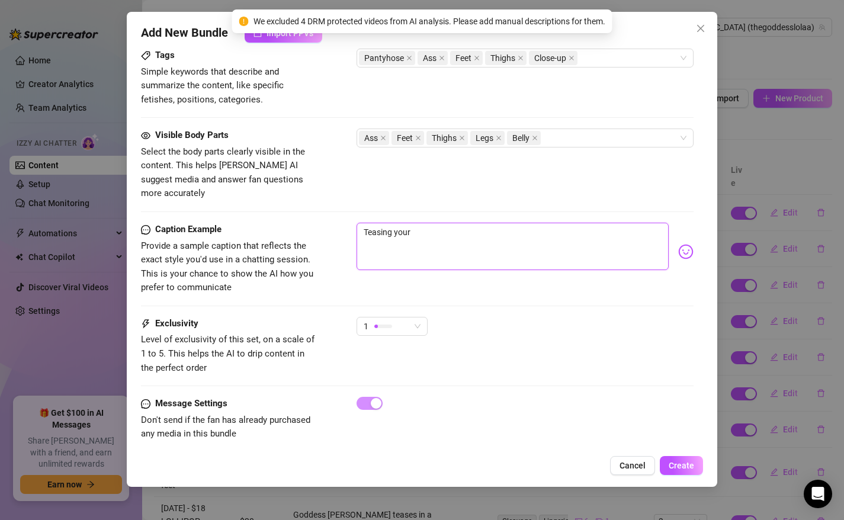
type textarea "Teasing your c"
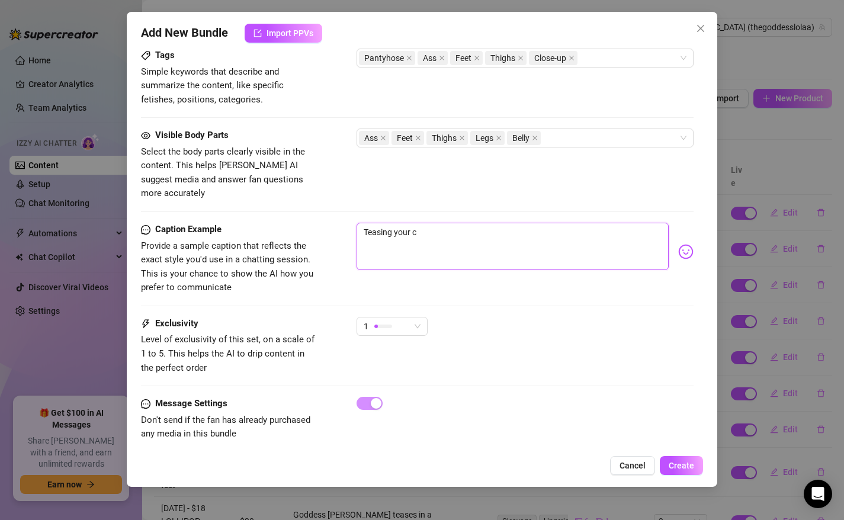
type textarea "Teasing your co"
type textarea "Teasing your cok"
type textarea "Teasing your cokc"
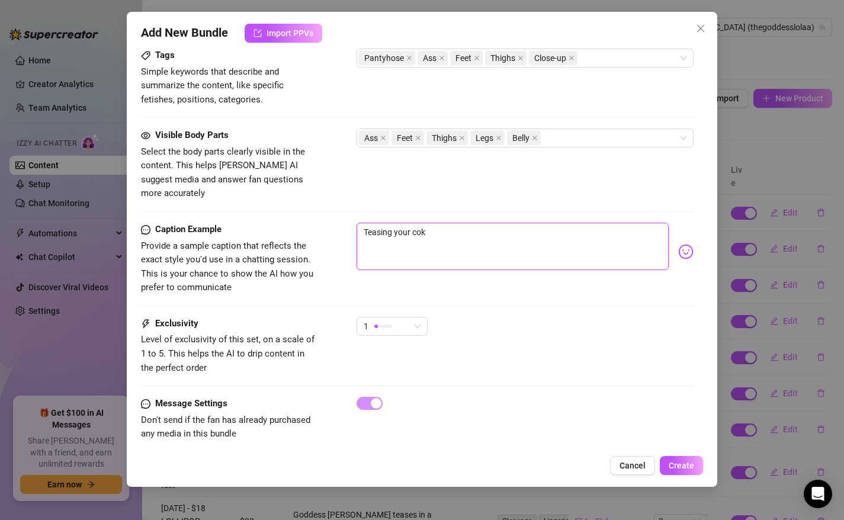
type textarea "Teasing your cokc"
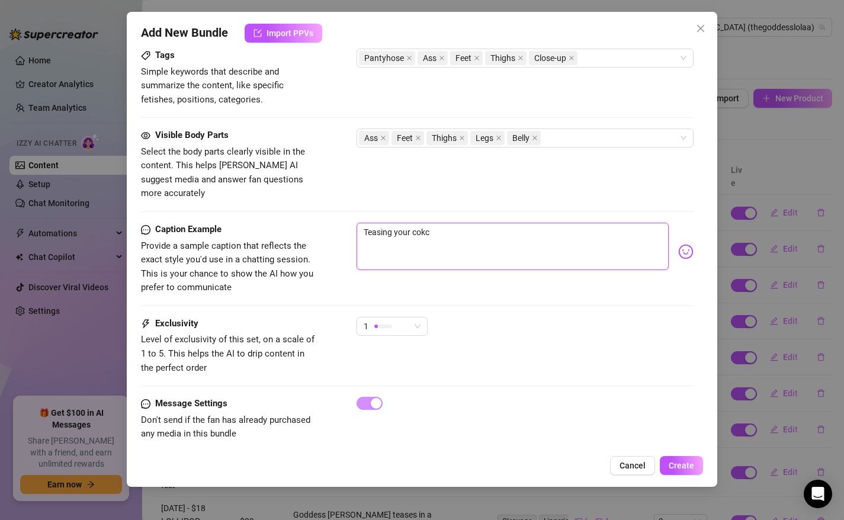
type textarea "Teasing your cok"
type textarea "Teasing your co"
type textarea "Teasing your coc"
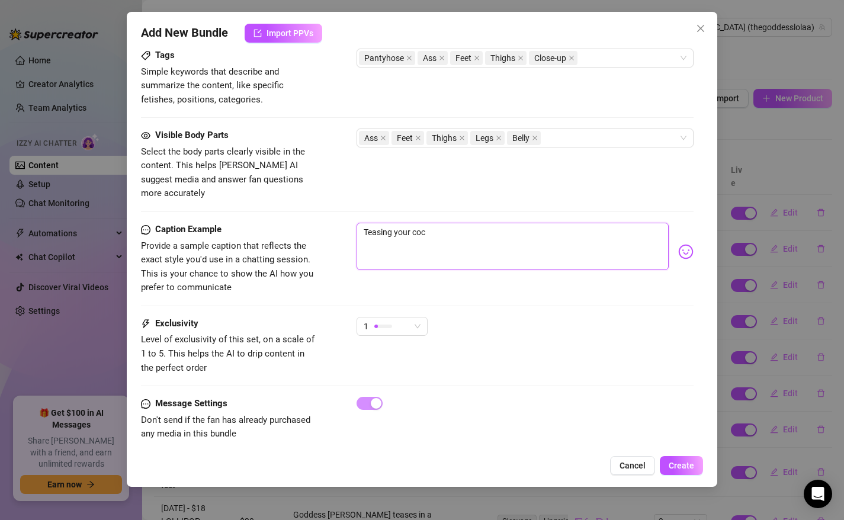
type textarea "Teasing your cock"
type textarea "Teasing your cock i"
type textarea "Teasing your cock in"
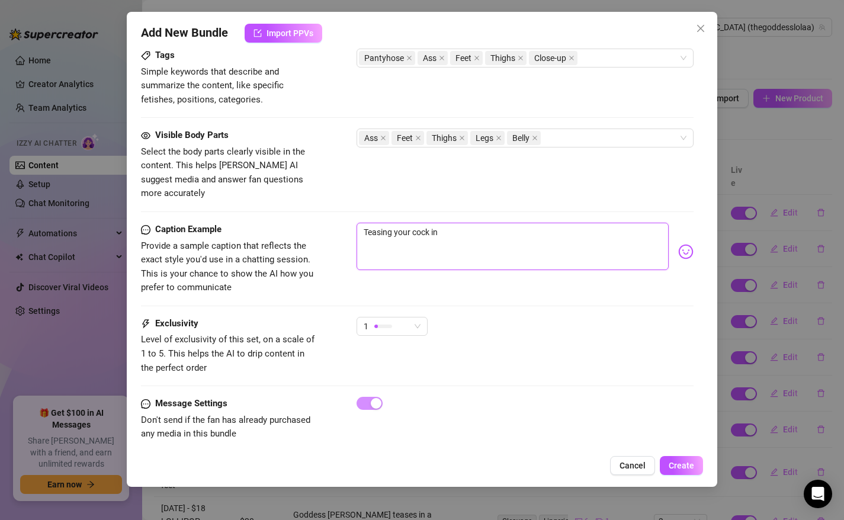
type textarea "Teasing your cock in"
type textarea "Teasing your cock in s"
type textarea "Teasing your cock in sh"
type textarea "Teasing your cock in she"
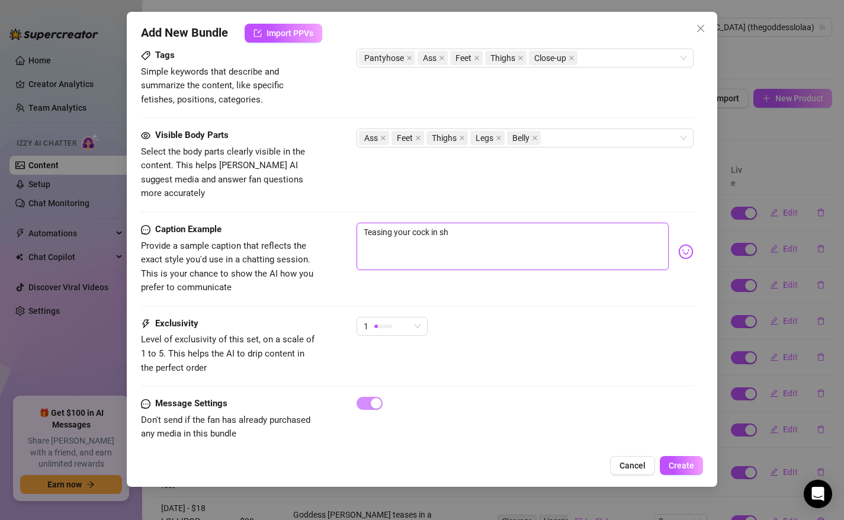
type textarea "Teasing your cock in she"
type textarea "Teasing your cock in shee"
type textarea "Teasing your cock in sheer"
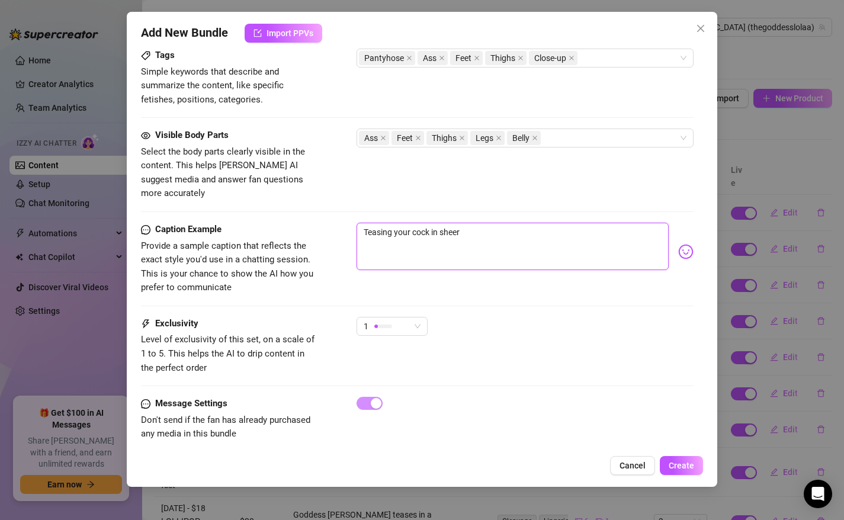
type textarea "Teasing your cock in sheer"
type textarea "Teasing your cock in sheer n"
type textarea "Teasing your cock in sheer ny"
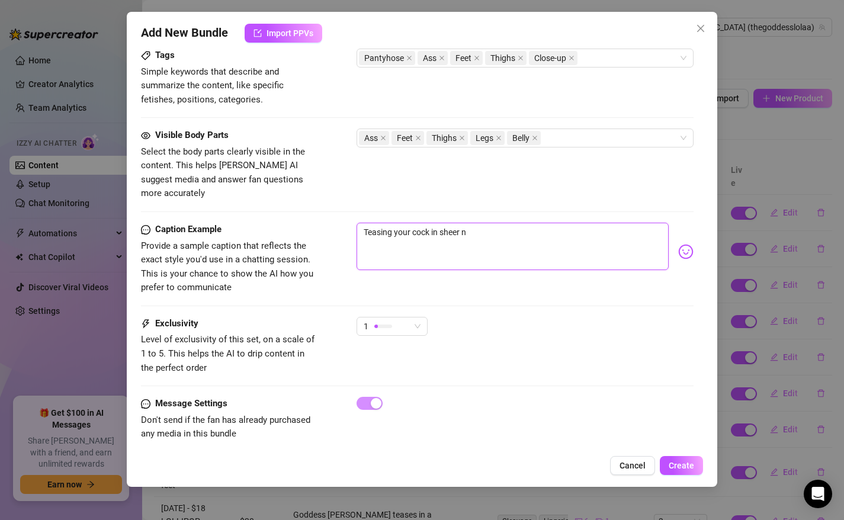
type textarea "Teasing your cock in sheer ny"
type textarea "Teasing your cock in sheer nyl"
type textarea "Teasing your cock in sheer nylo"
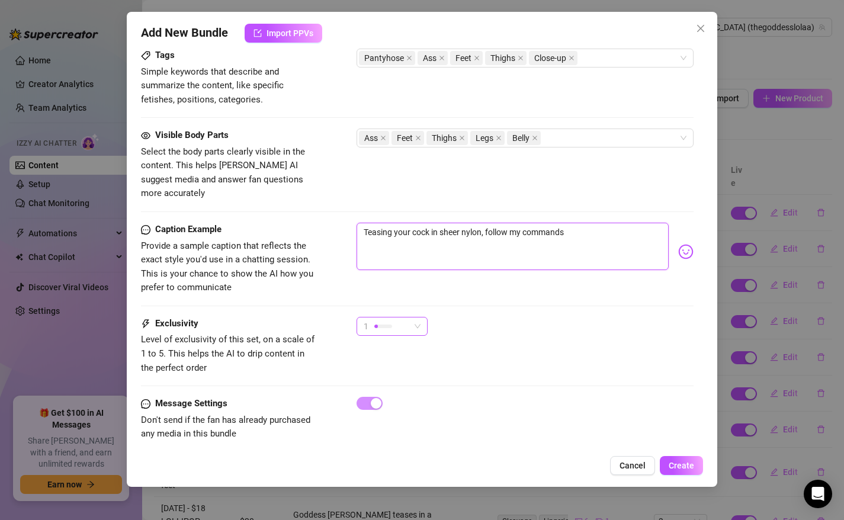
click at [404, 318] on div "1" at bounding box center [387, 327] width 46 height 18
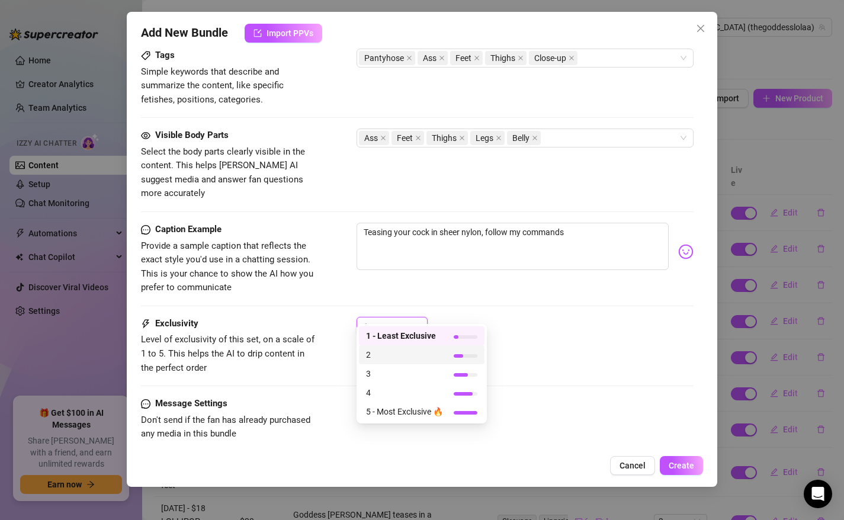
click at [396, 353] on span "2" at bounding box center [404, 354] width 77 height 13
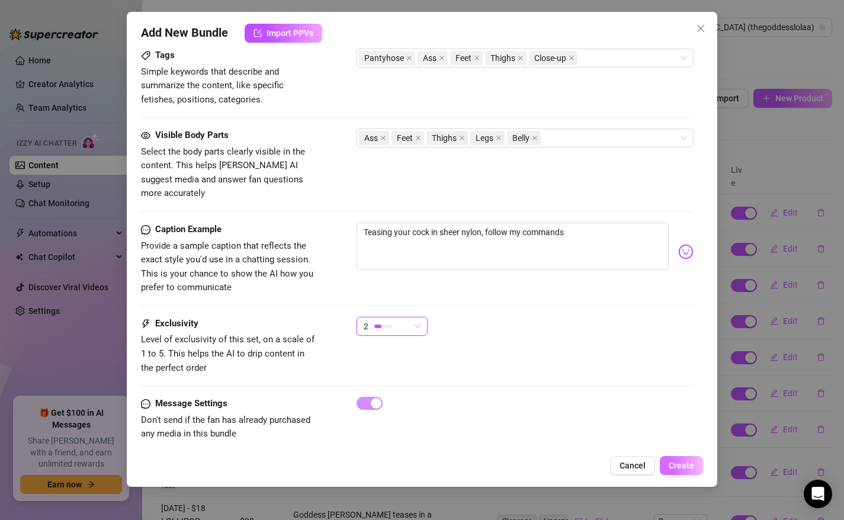
click at [687, 469] on span "Create" at bounding box center [681, 465] width 25 height 9
